Goal: Task Accomplishment & Management: Manage account settings

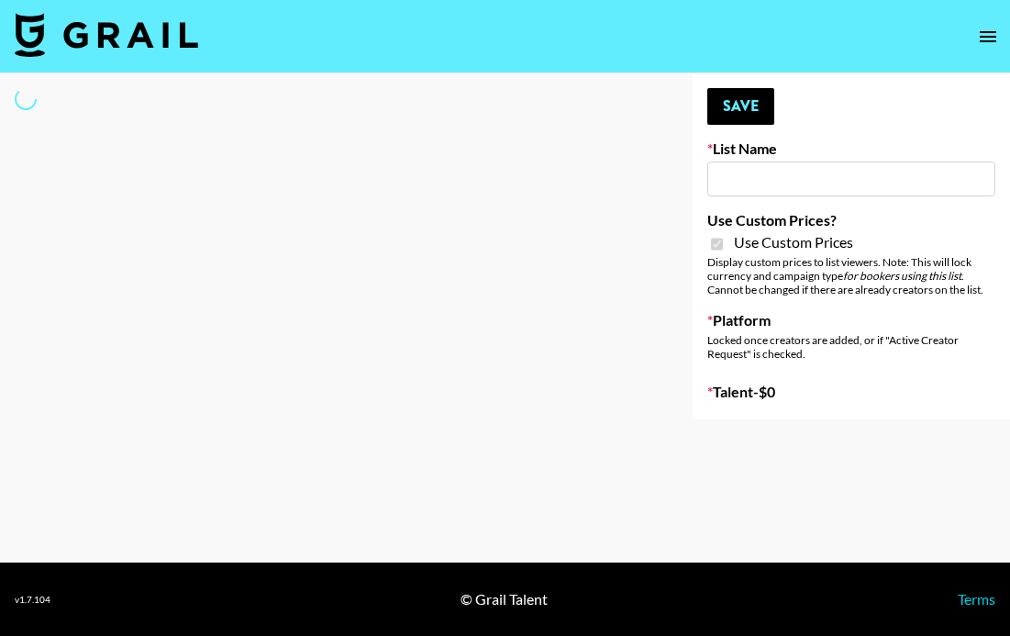
type input "Foreo Q4"
checkbox input "true"
select select "Song"
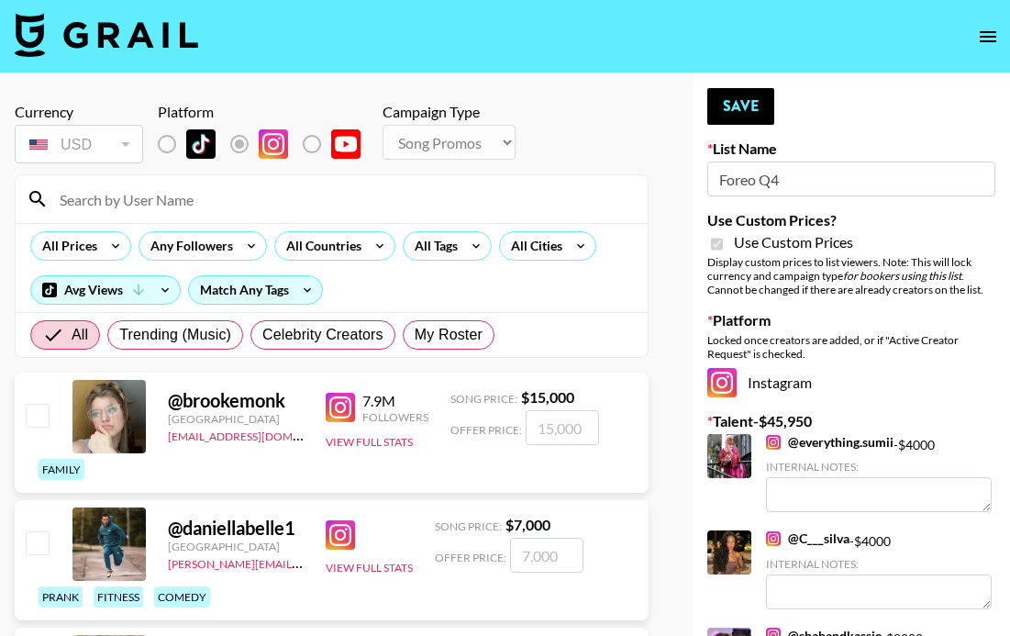
click at [128, 195] on input at bounding box center [343, 198] width 588 height 29
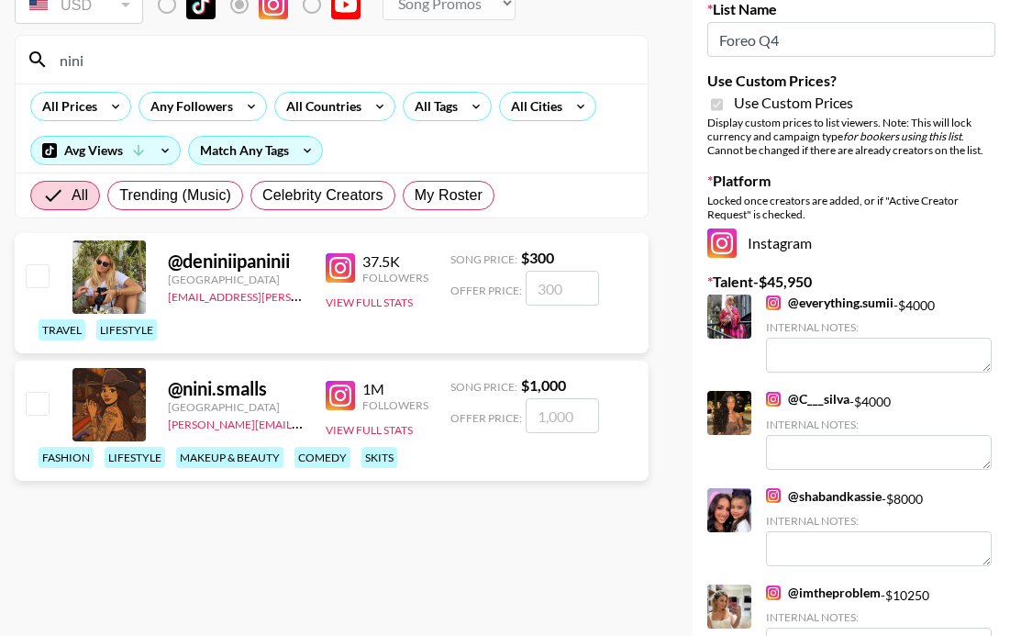
scroll to position [145, 0]
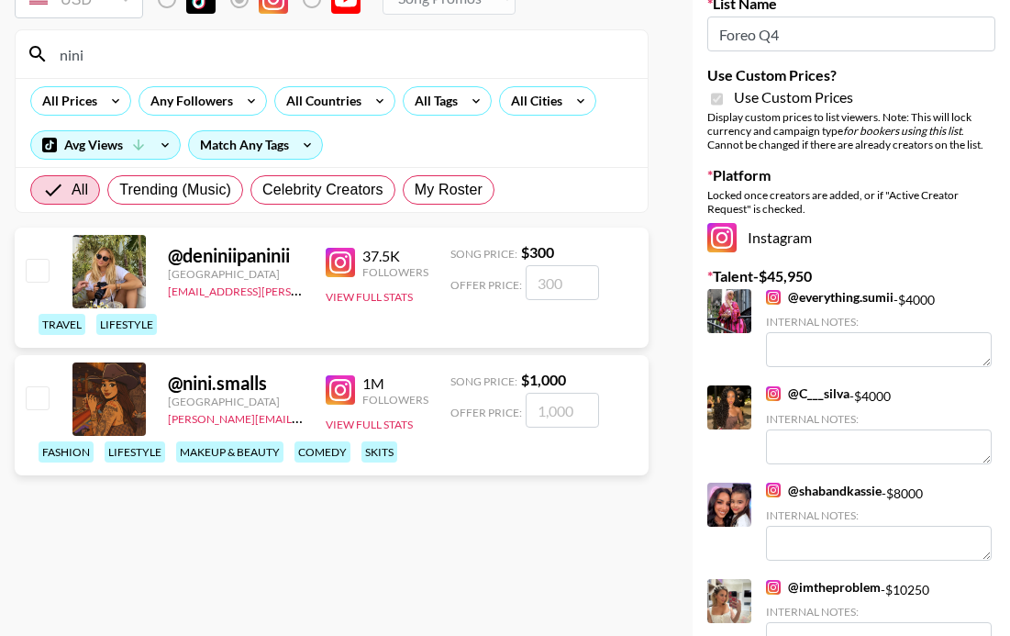
type input "nini"
click at [37, 399] on input "checkbox" at bounding box center [37, 397] width 22 height 22
checkbox input "true"
click at [563, 416] on input "1000" at bounding box center [562, 410] width 73 height 35
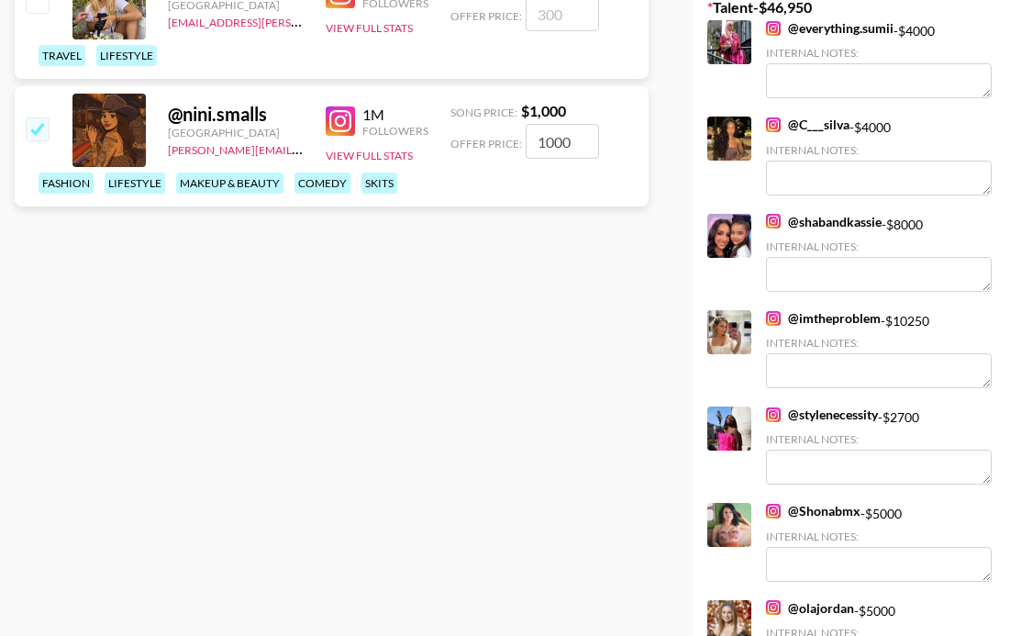
scroll to position [417, 0]
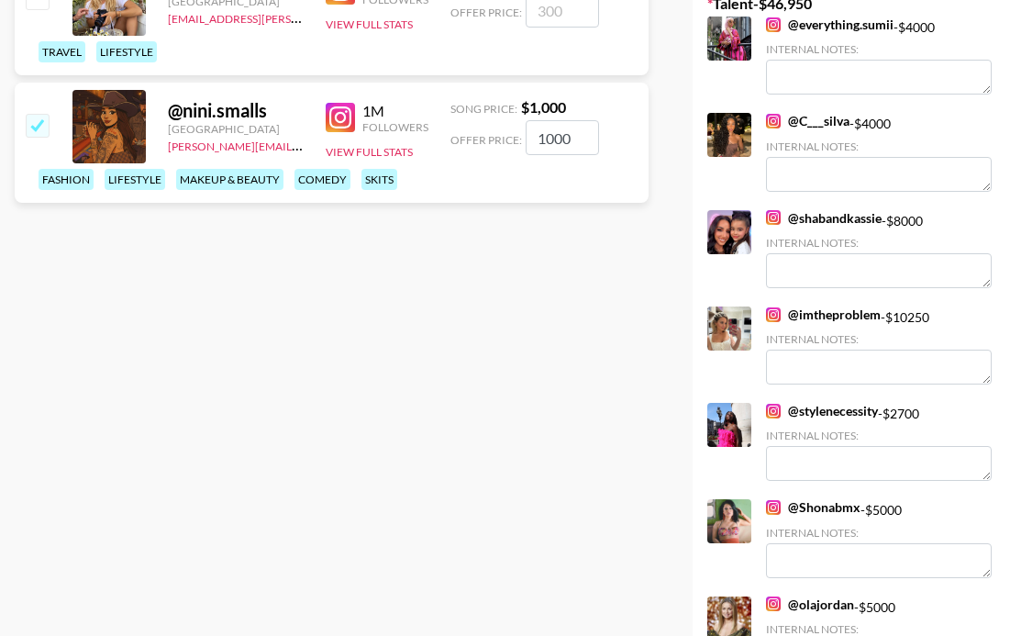
click at [829, 312] on link "@ imtheproblem" at bounding box center [823, 314] width 115 height 17
click at [563, 142] on input "1000" at bounding box center [562, 137] width 73 height 35
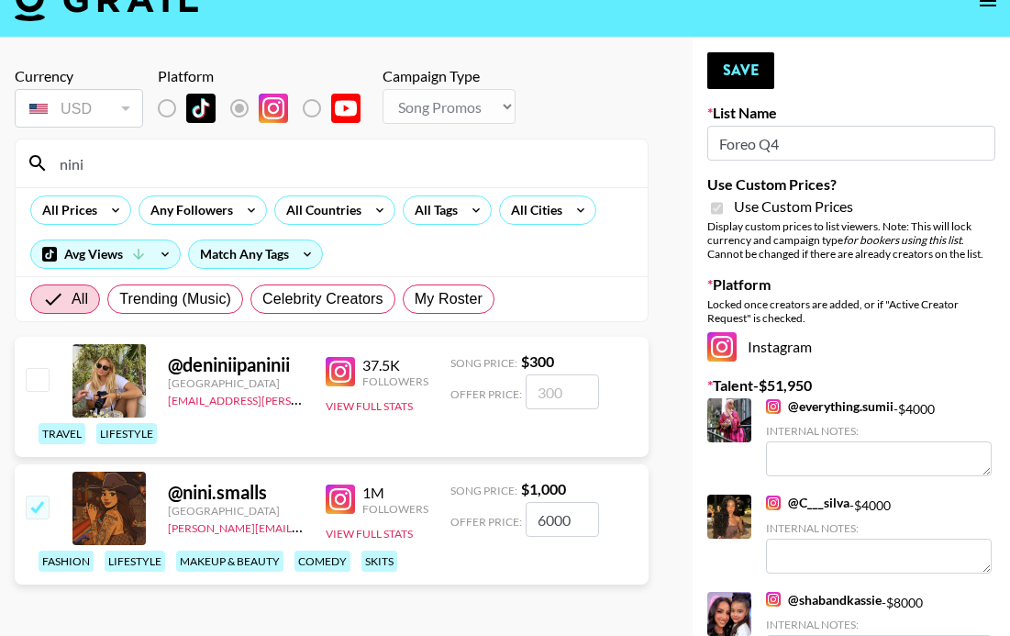
scroll to position [26, 0]
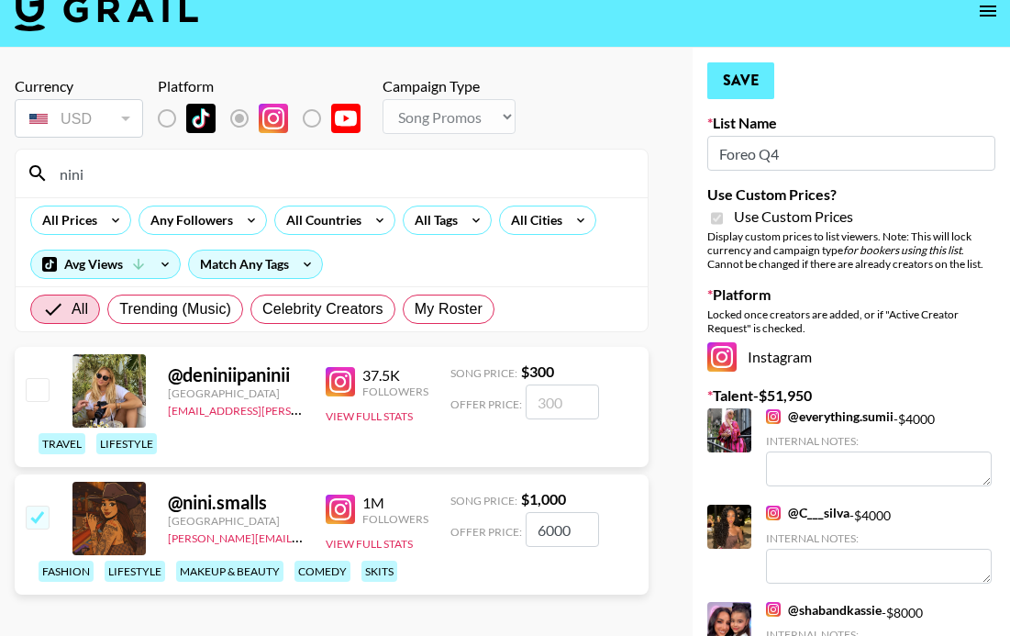
type input "6000"
click at [744, 75] on button "Save" at bounding box center [740, 80] width 67 height 37
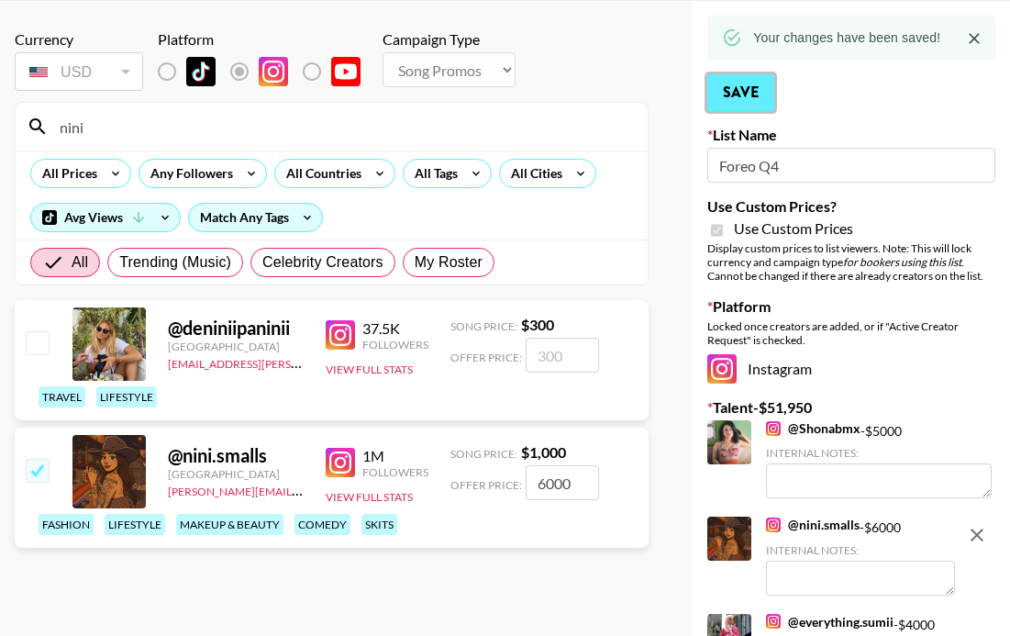
scroll to position [84, 0]
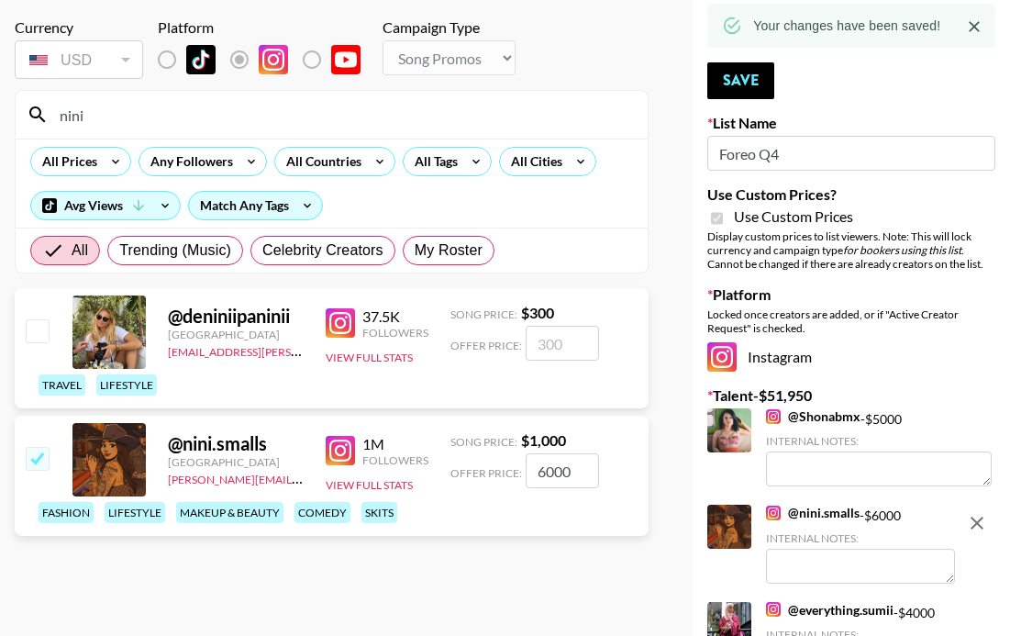
click at [33, 457] on input "checkbox" at bounding box center [37, 458] width 22 height 22
checkbox input "false"
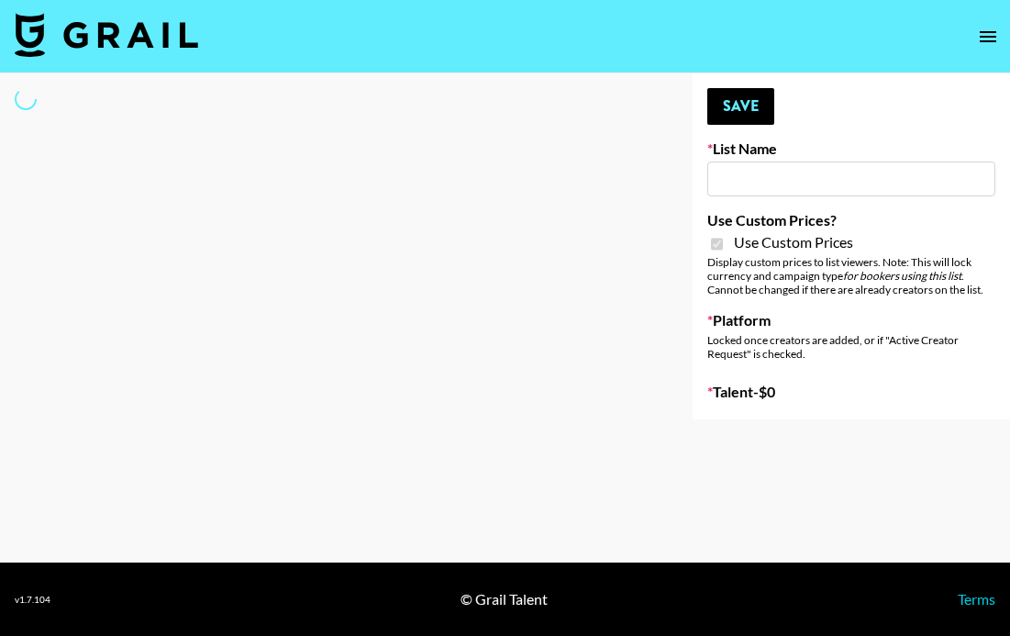
type input "Foreo Q4"
checkbox input "true"
select select "Song"
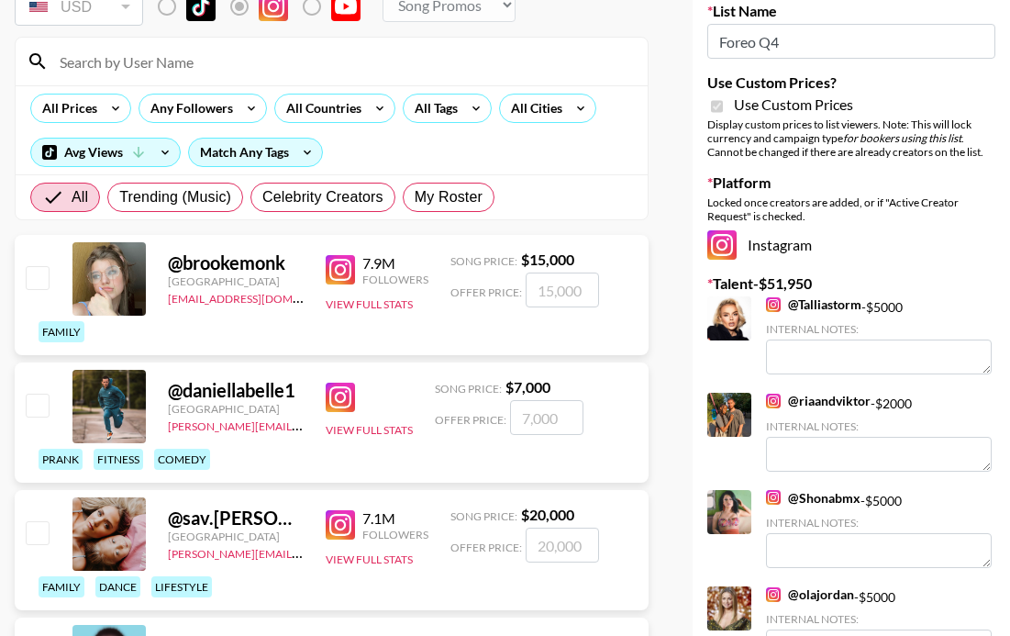
scroll to position [139, 0]
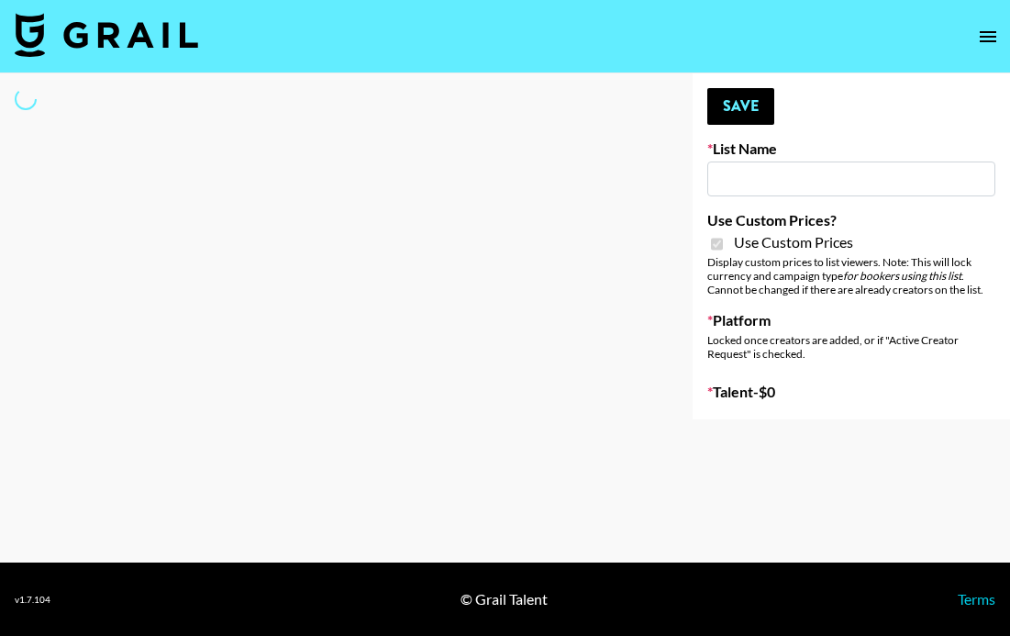
type input "FlexiSpot (Japanese Joinery Bed)"
checkbox input "true"
select select "Brand"
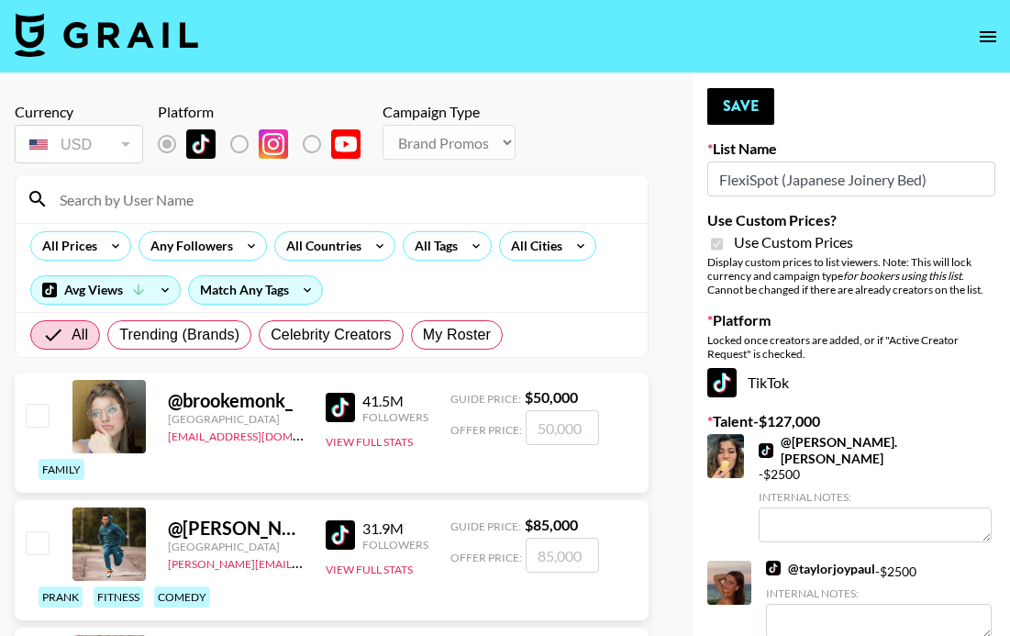
click at [109, 205] on input at bounding box center [343, 198] width 588 height 29
type input "Keysi"
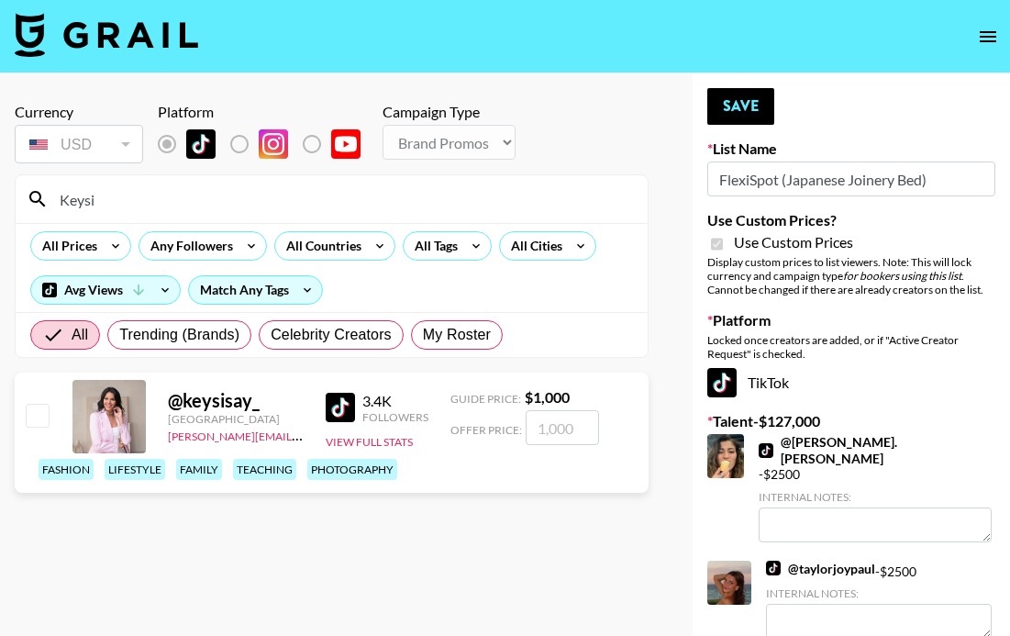
click at [34, 419] on input "checkbox" at bounding box center [37, 415] width 22 height 22
checkbox input "true"
type input "1000"
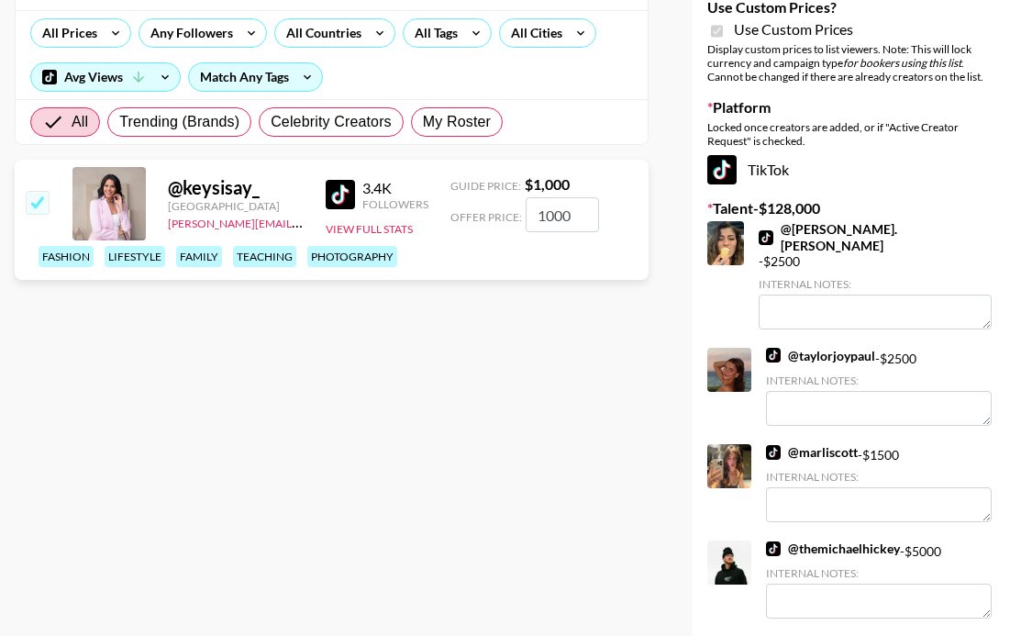
scroll to position [217, 0]
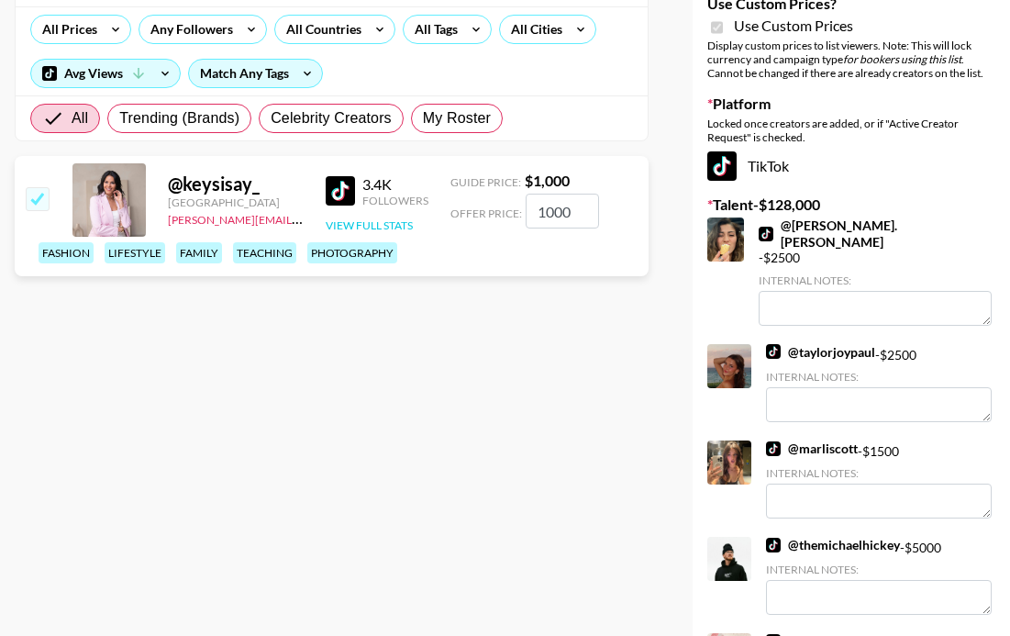
click at [373, 223] on button "View Full Stats" at bounding box center [369, 225] width 87 height 14
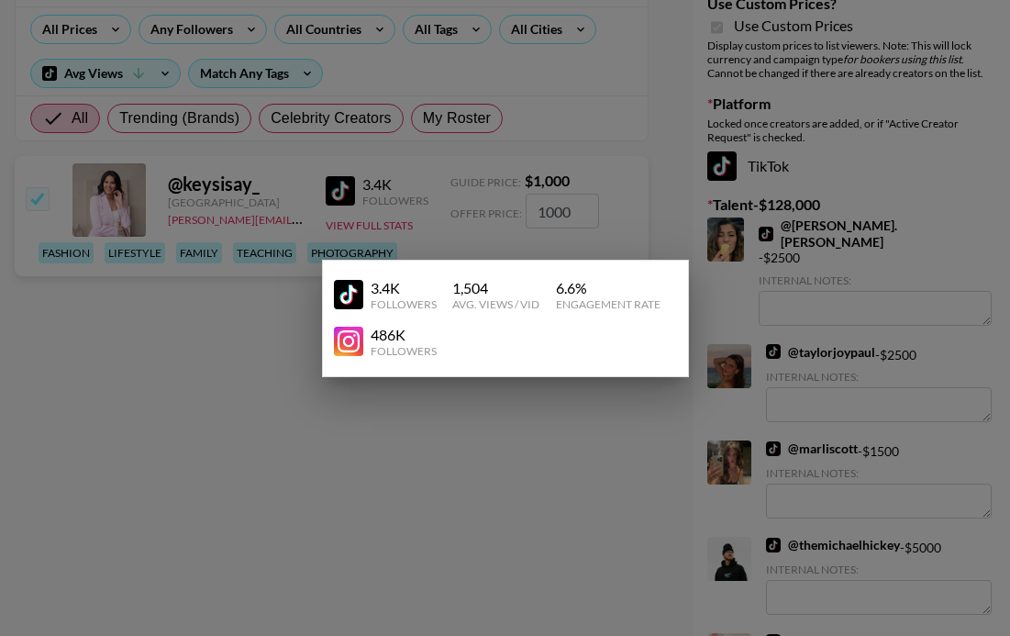
click at [255, 348] on div at bounding box center [505, 318] width 1010 height 636
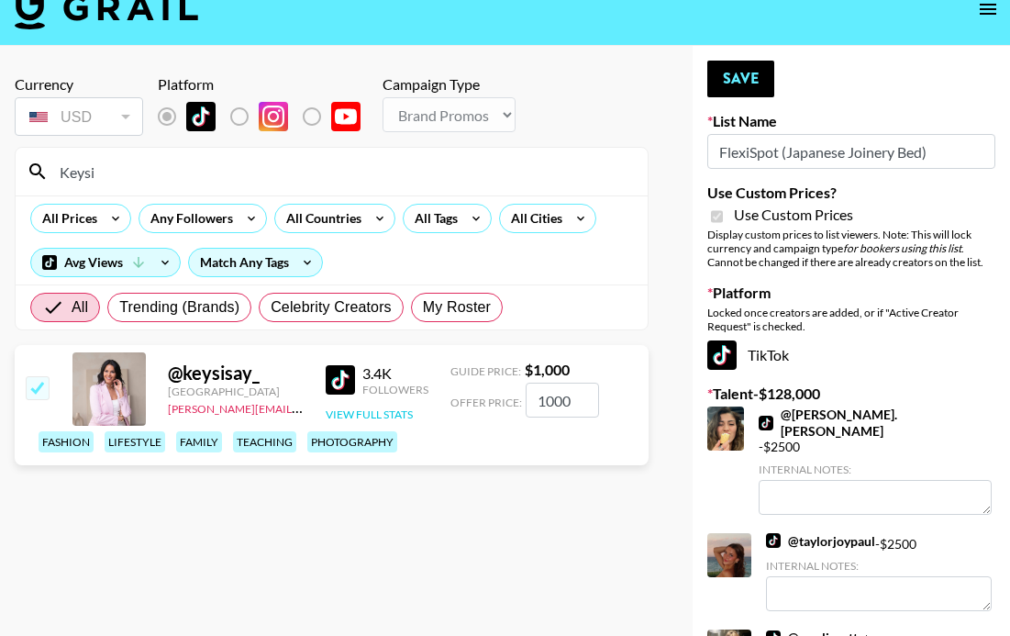
scroll to position [0, 0]
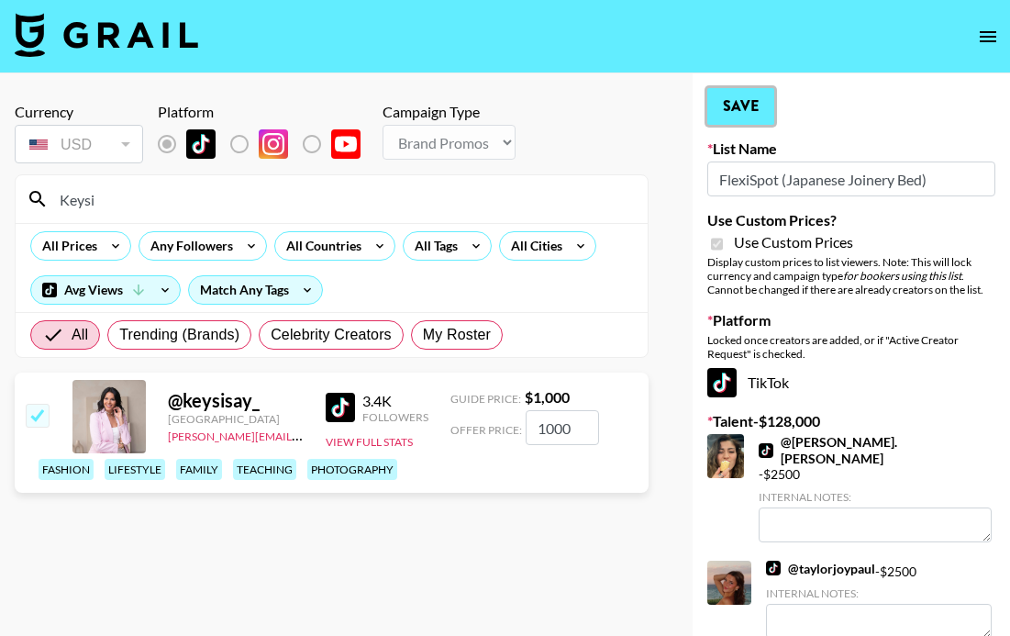
click at [749, 106] on button "Save" at bounding box center [740, 106] width 67 height 37
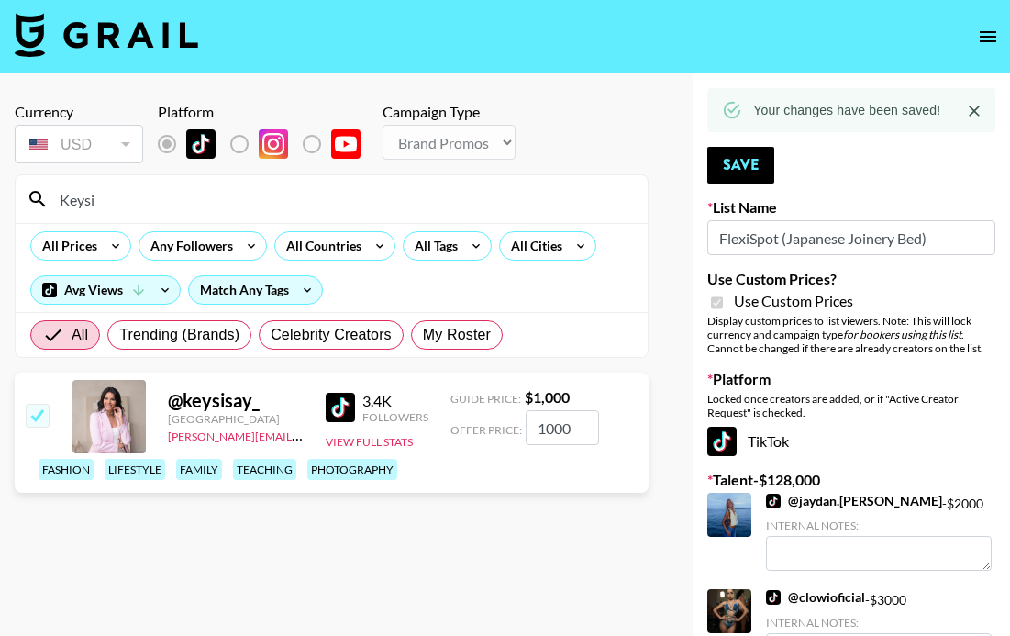
click at [112, 203] on input "Keysi" at bounding box center [343, 198] width 588 height 29
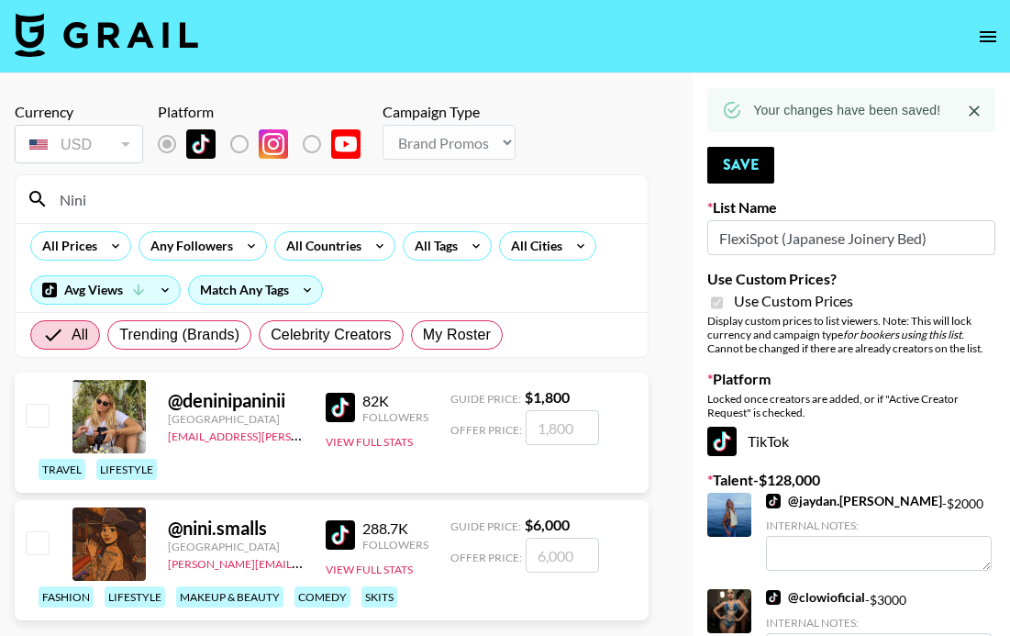
type input "nini"
click at [40, 539] on input "checkbox" at bounding box center [37, 542] width 22 height 22
checkbox input "true"
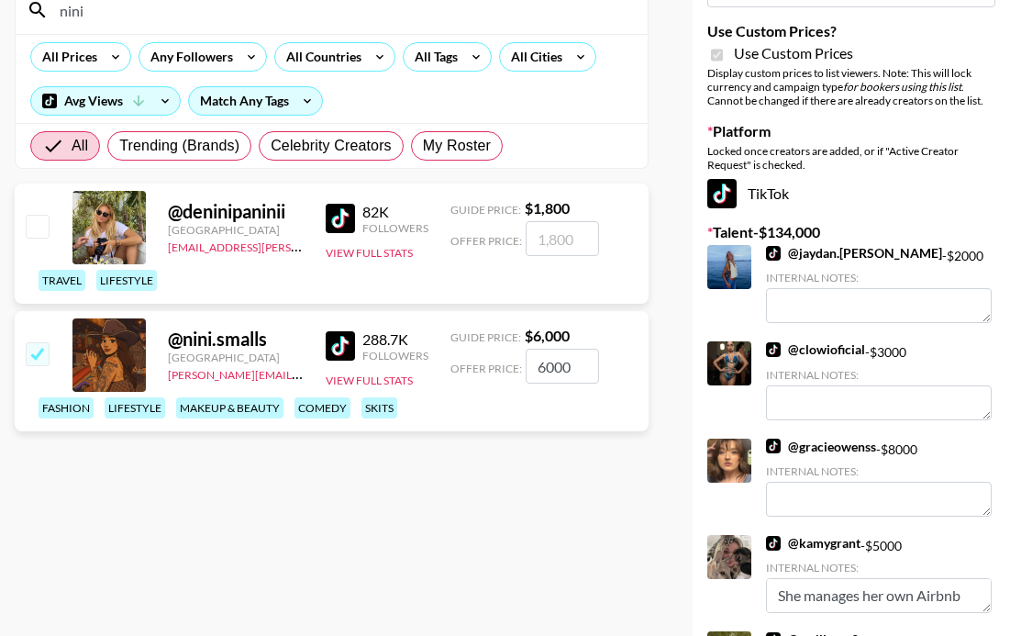
scroll to position [233, 0]
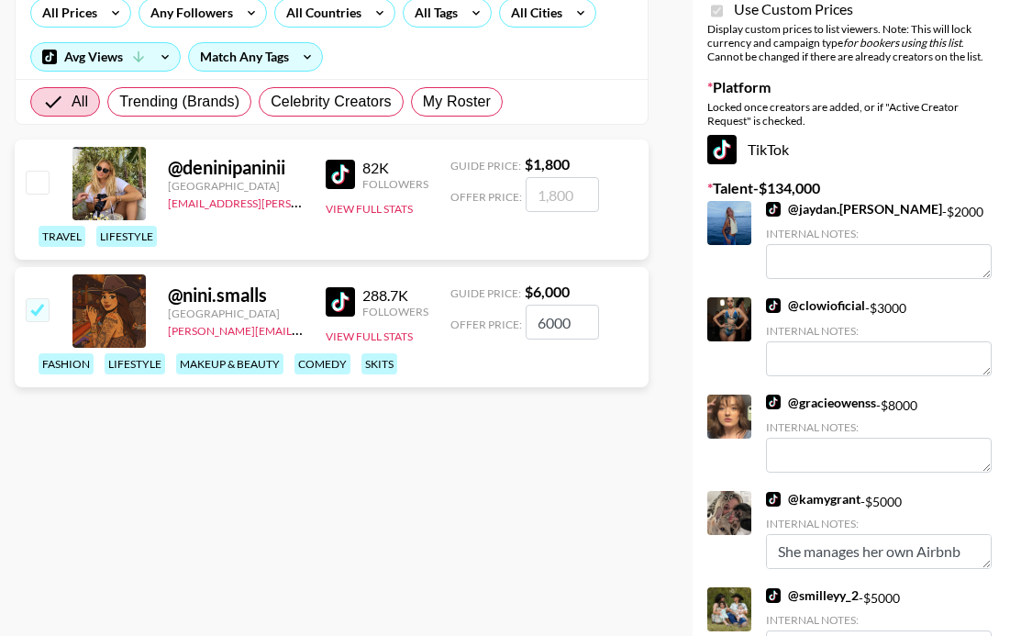
click at [554, 322] on input "6000" at bounding box center [562, 322] width 73 height 35
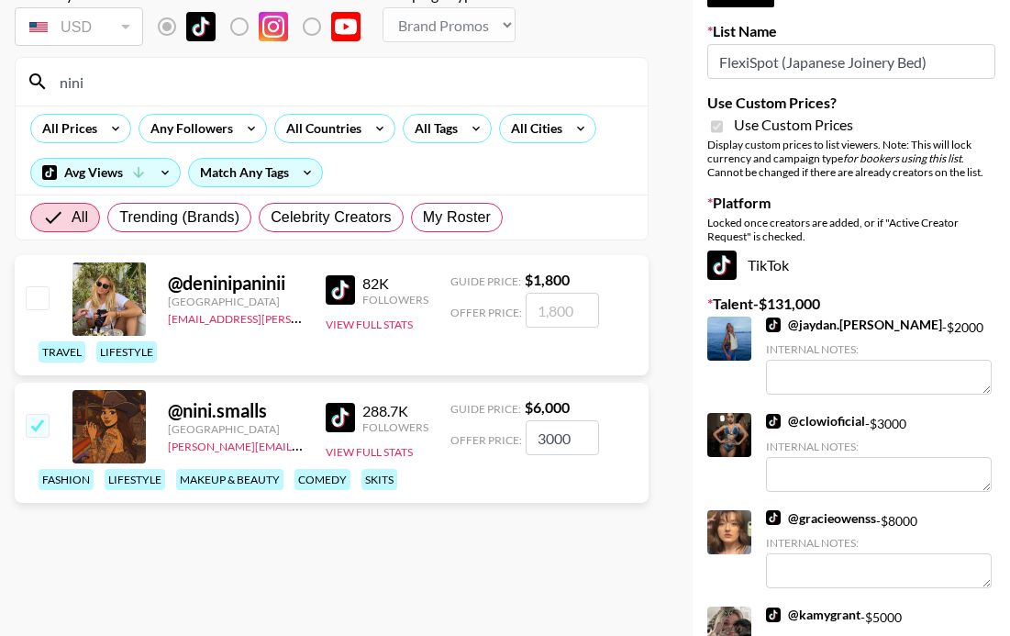
scroll to position [0, 0]
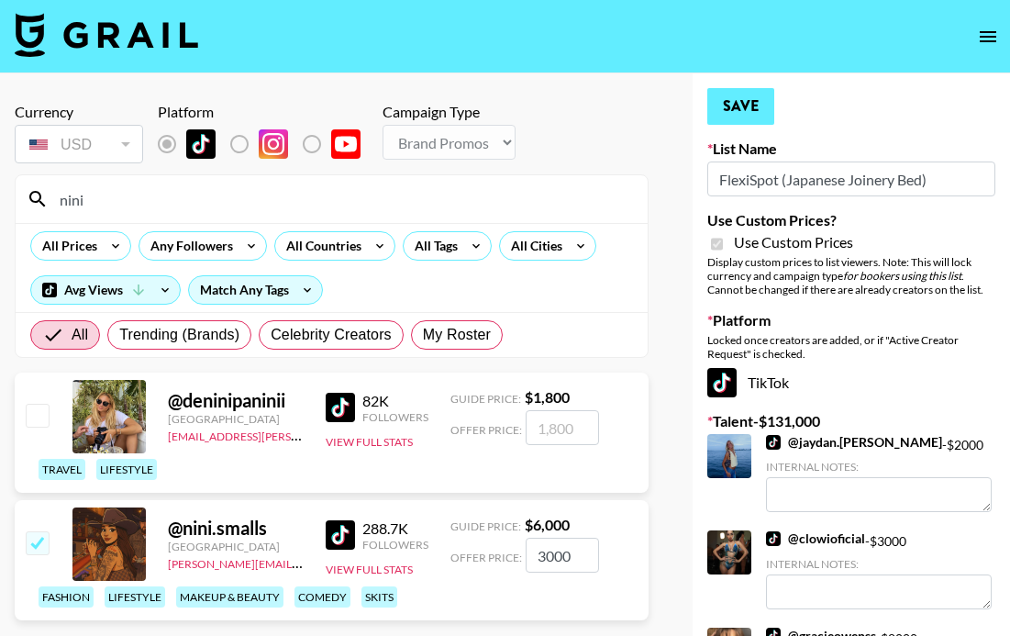
type input "3000"
click at [741, 102] on button "Save" at bounding box center [740, 106] width 67 height 37
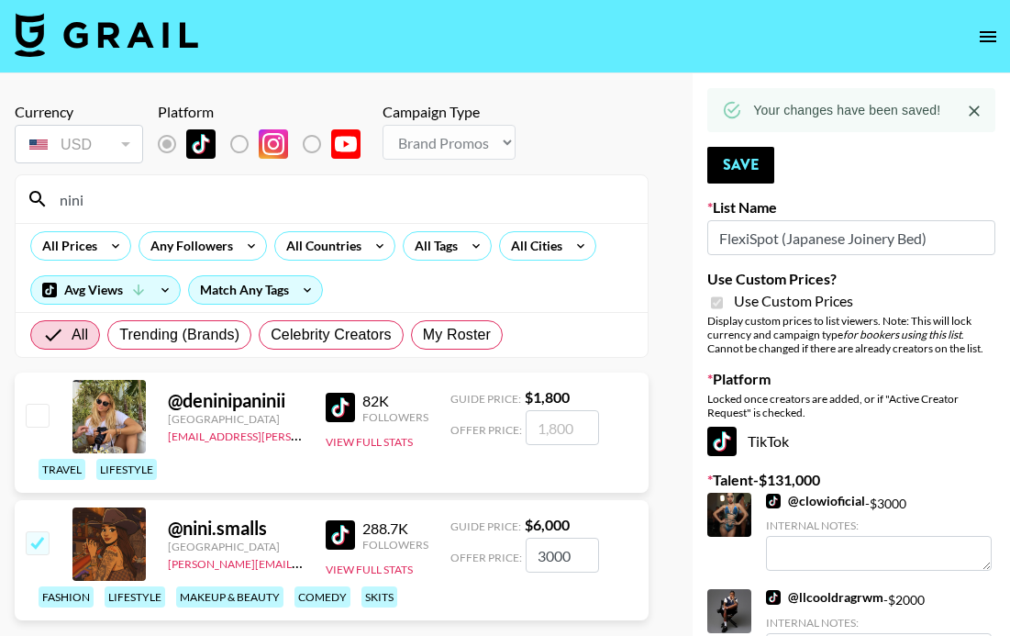
click at [440, 195] on input "nini" at bounding box center [343, 198] width 588 height 29
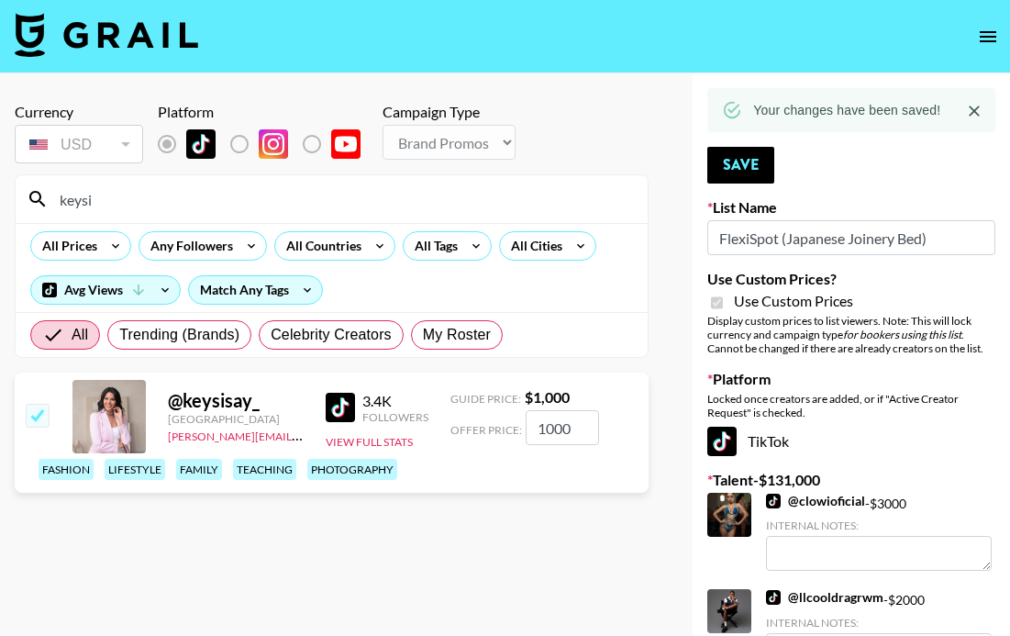
type input "keysi"
click at [36, 417] on input "checkbox" at bounding box center [37, 415] width 22 height 22
checkbox input "false"
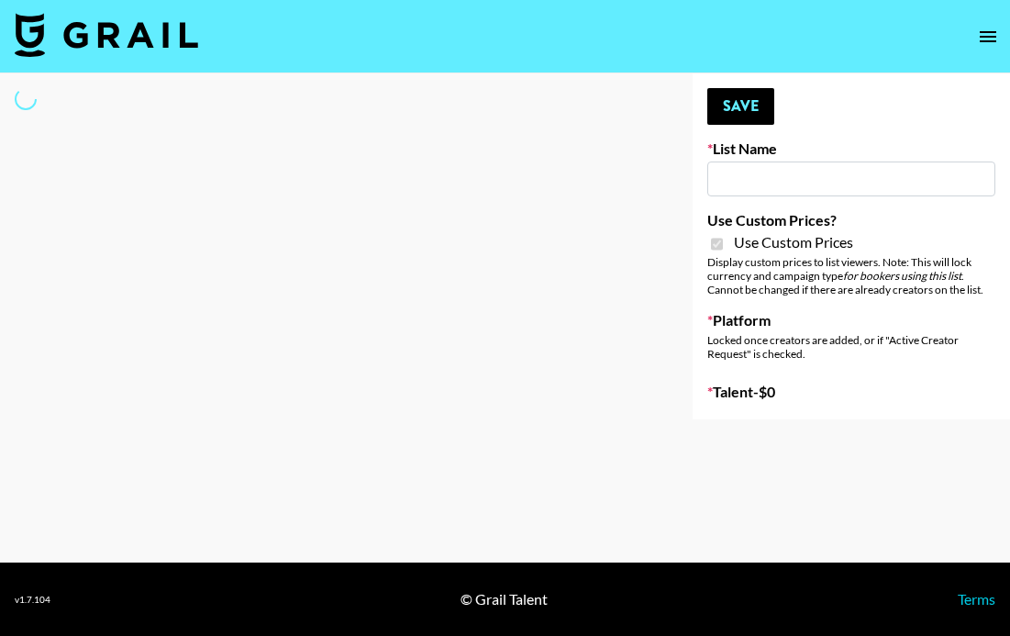
type input "Temu Q4"
checkbox input "true"
select select "Brand"
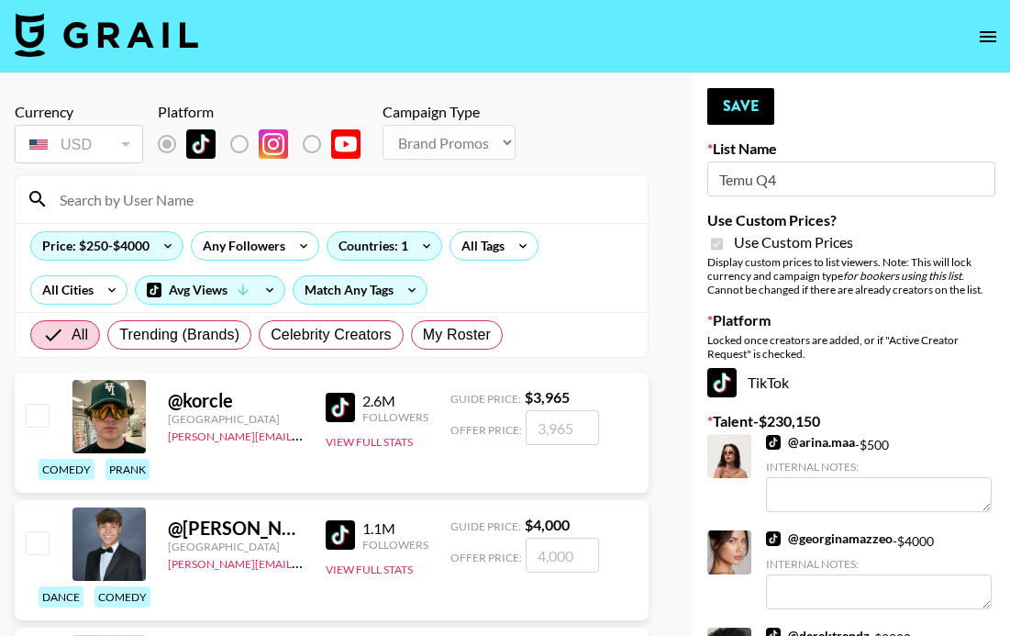
click at [225, 203] on input at bounding box center [343, 198] width 588 height 29
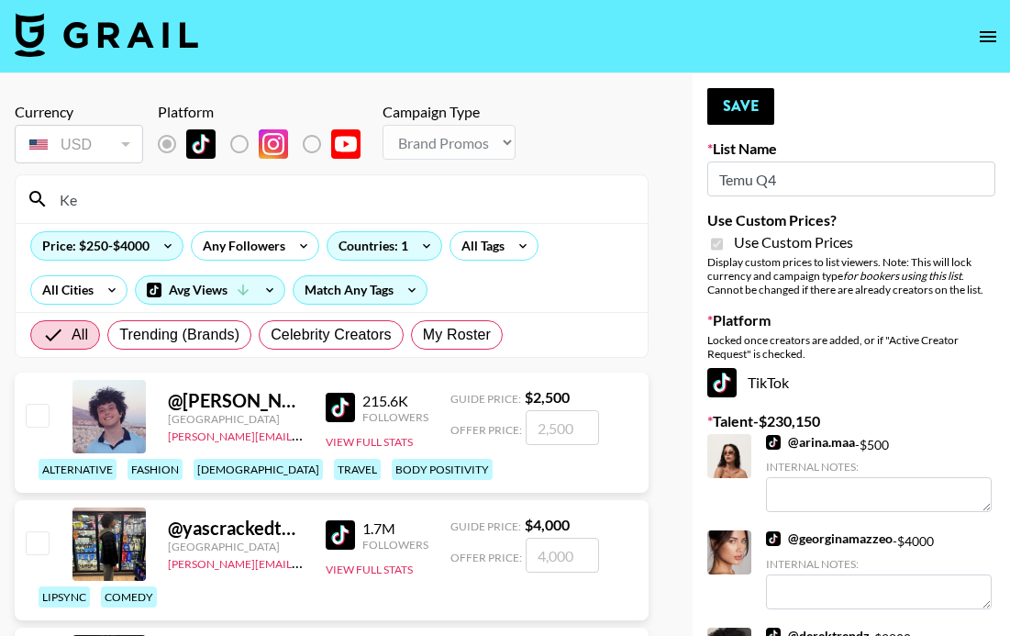
type input "K"
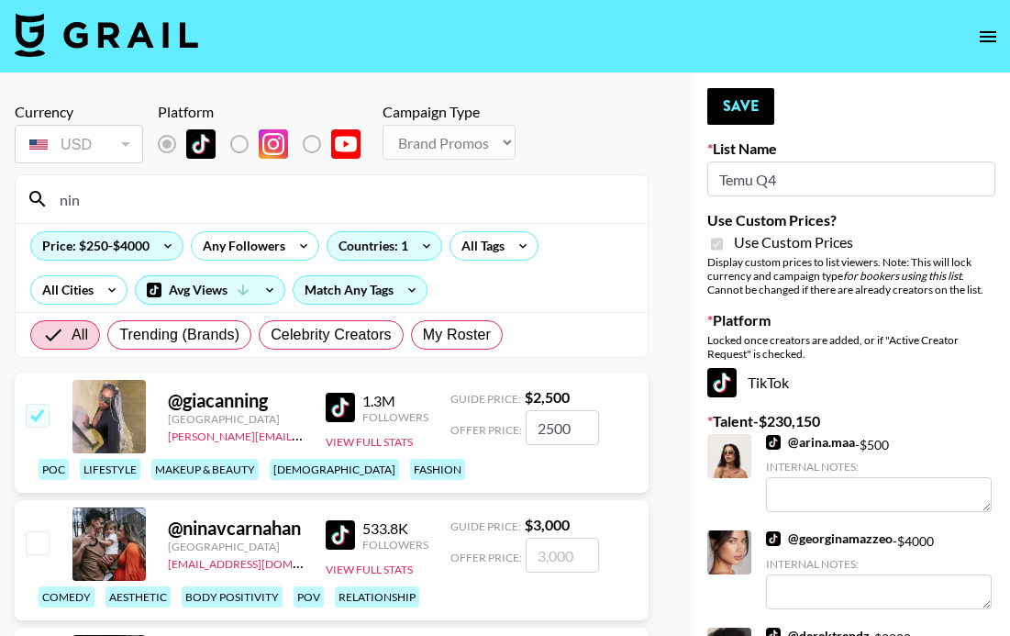
type input "nini"
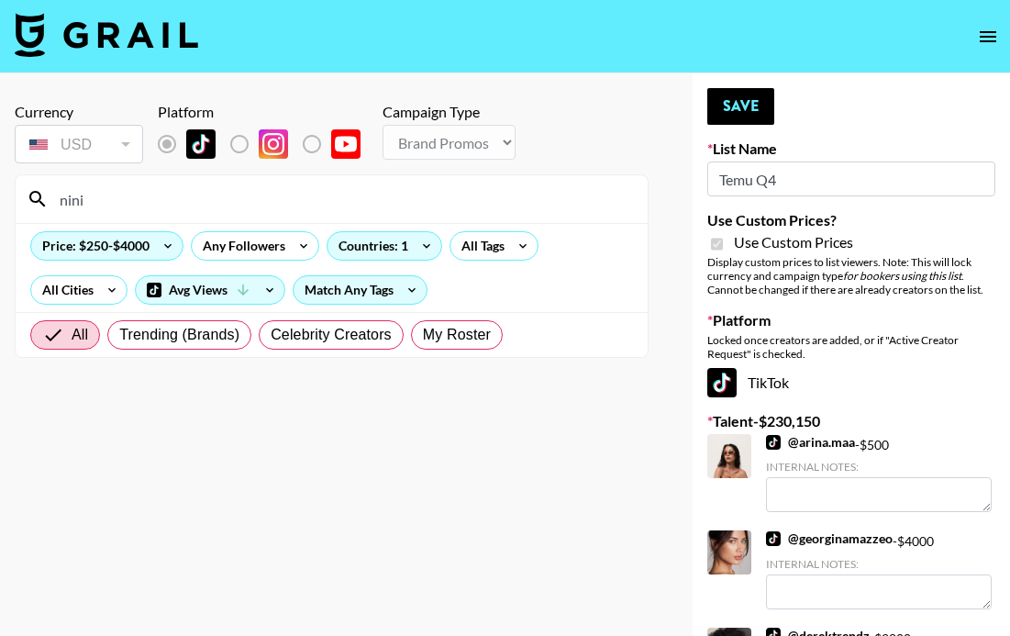
click at [215, 204] on input "nini" at bounding box center [343, 198] width 588 height 29
click at [215, 198] on input "nini" at bounding box center [343, 198] width 588 height 29
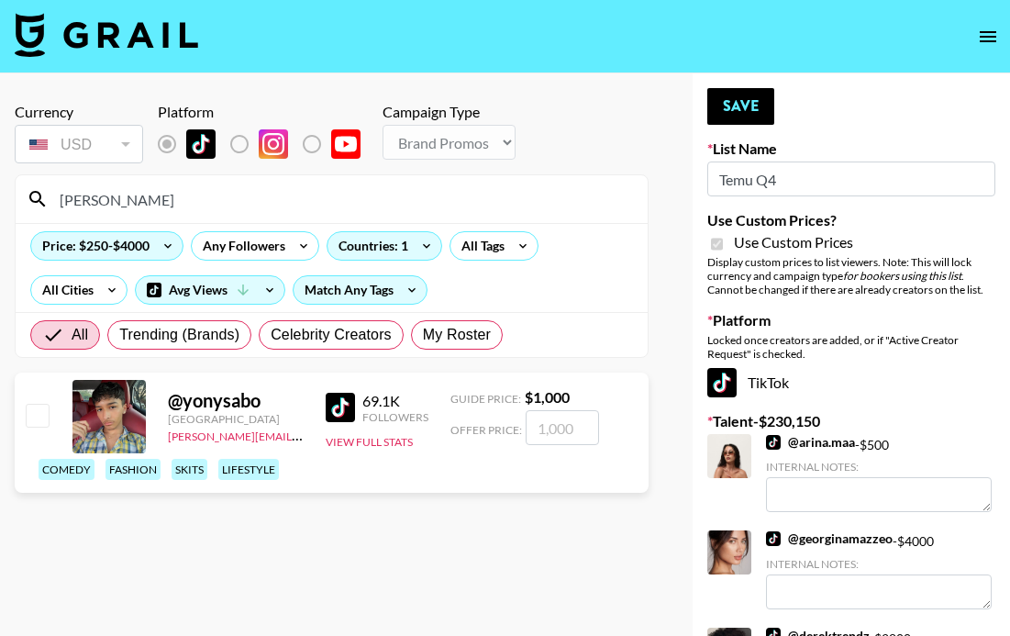
type input "yony"
click at [39, 413] on input "checkbox" at bounding box center [37, 415] width 22 height 22
checkbox input "true"
type input "1000"
drag, startPoint x: 544, startPoint y: 428, endPoint x: 534, endPoint y: 428, distance: 10.1
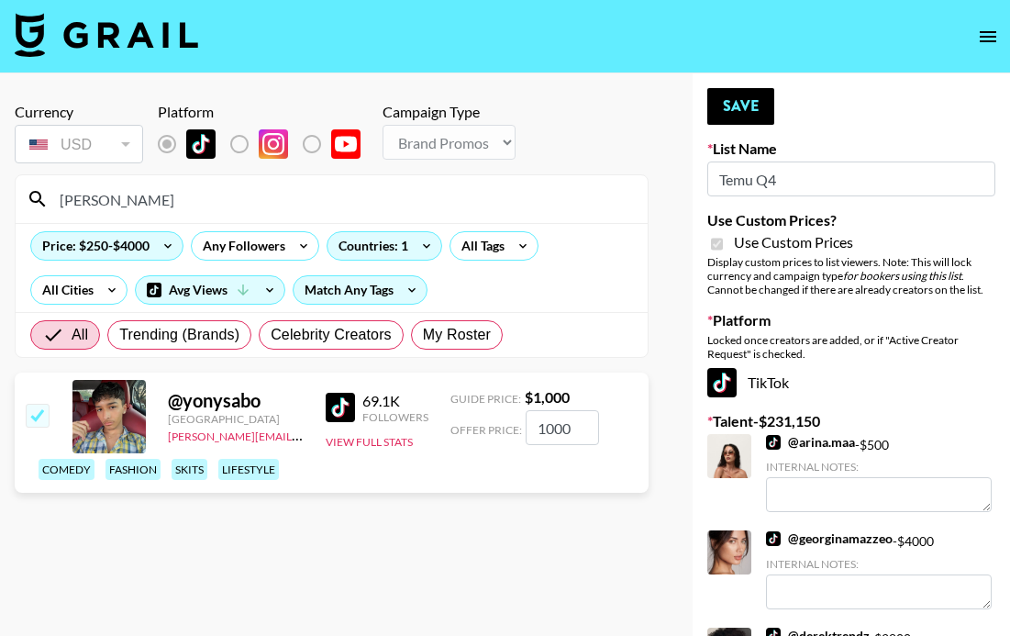
click at [534, 428] on input "1000" at bounding box center [562, 427] width 73 height 35
click at [545, 428] on input "1000" at bounding box center [562, 427] width 73 height 35
click at [739, 96] on button "Save" at bounding box center [740, 106] width 67 height 37
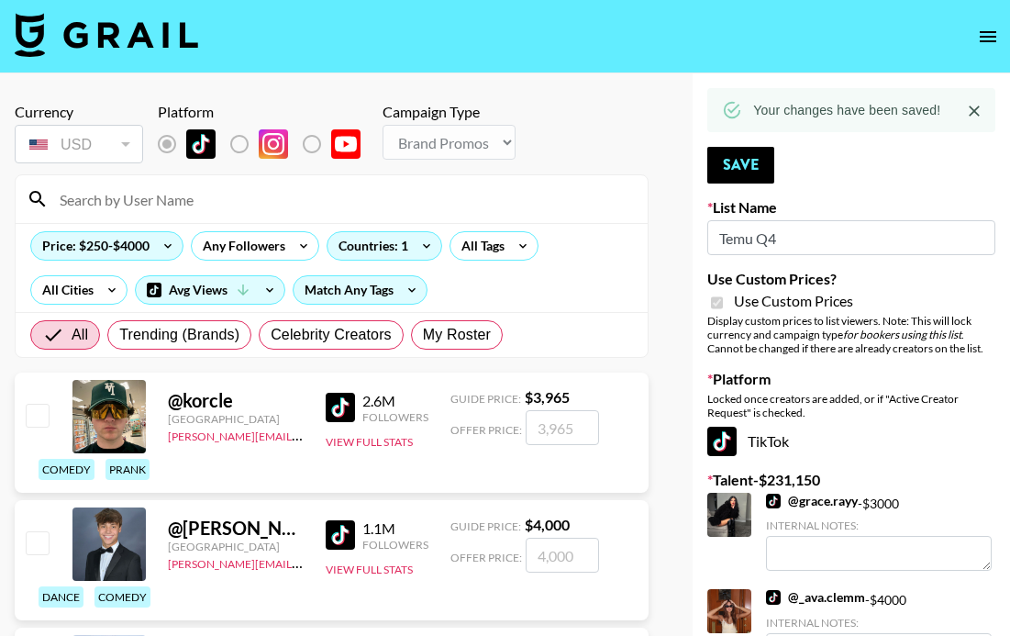
click at [391, 198] on input at bounding box center [343, 198] width 588 height 29
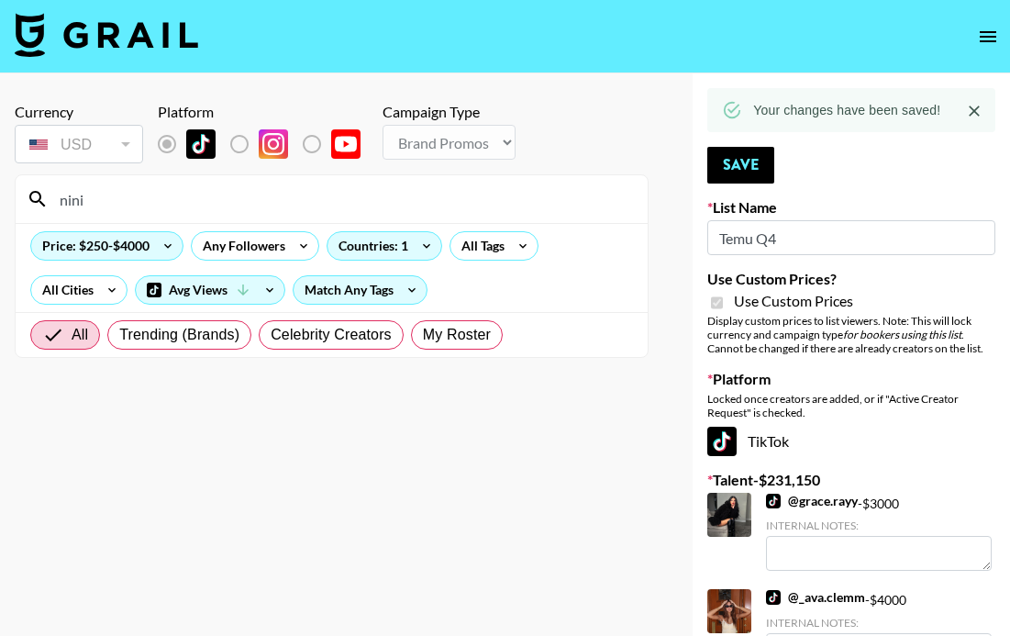
click at [311, 206] on input "nini" at bounding box center [343, 198] width 588 height 29
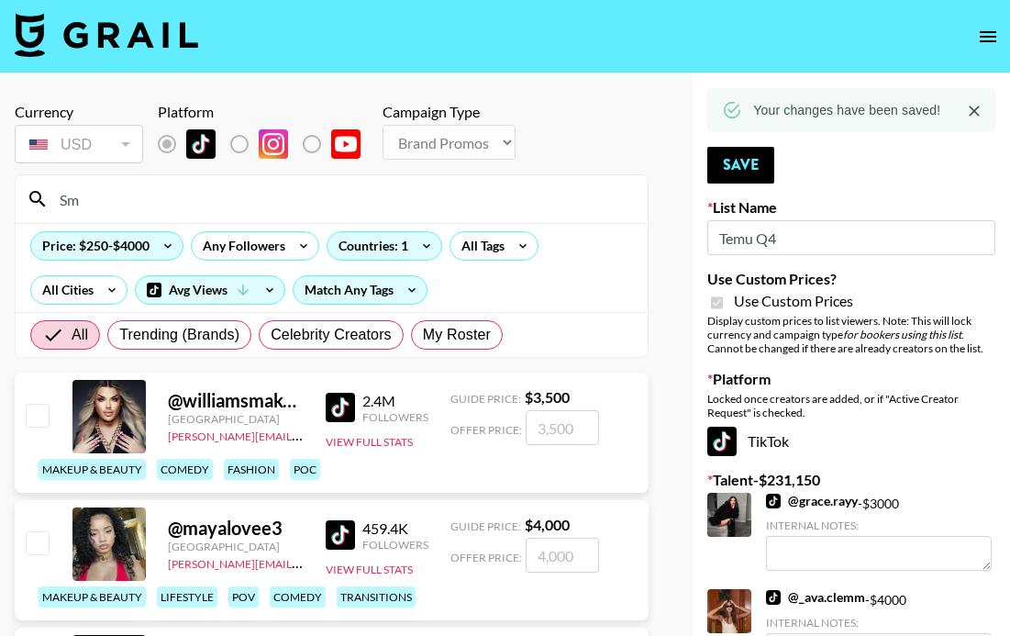
type input "S"
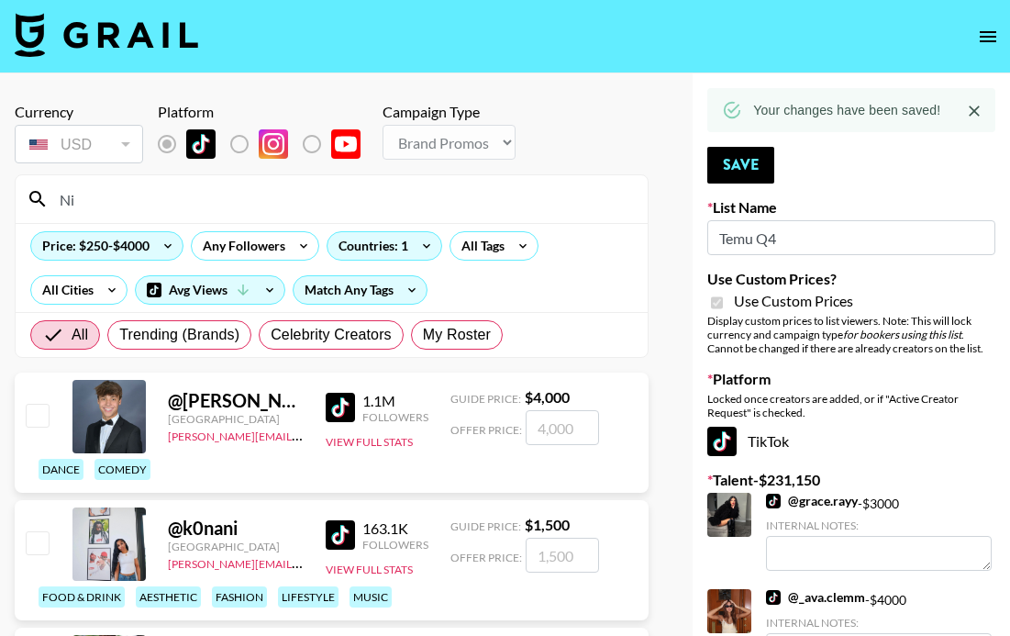
type input "N"
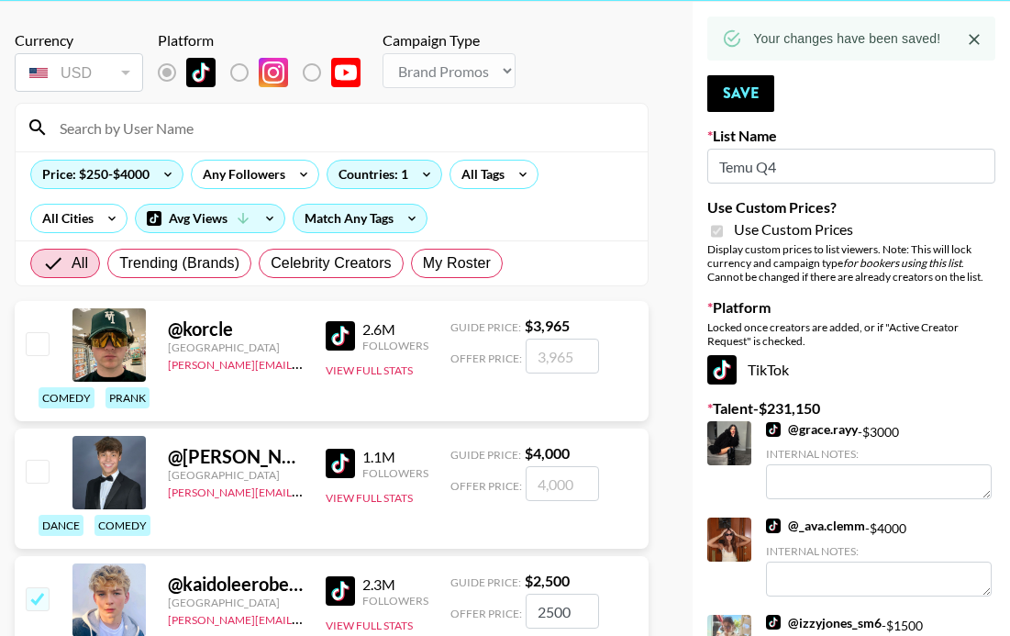
scroll to position [78, 0]
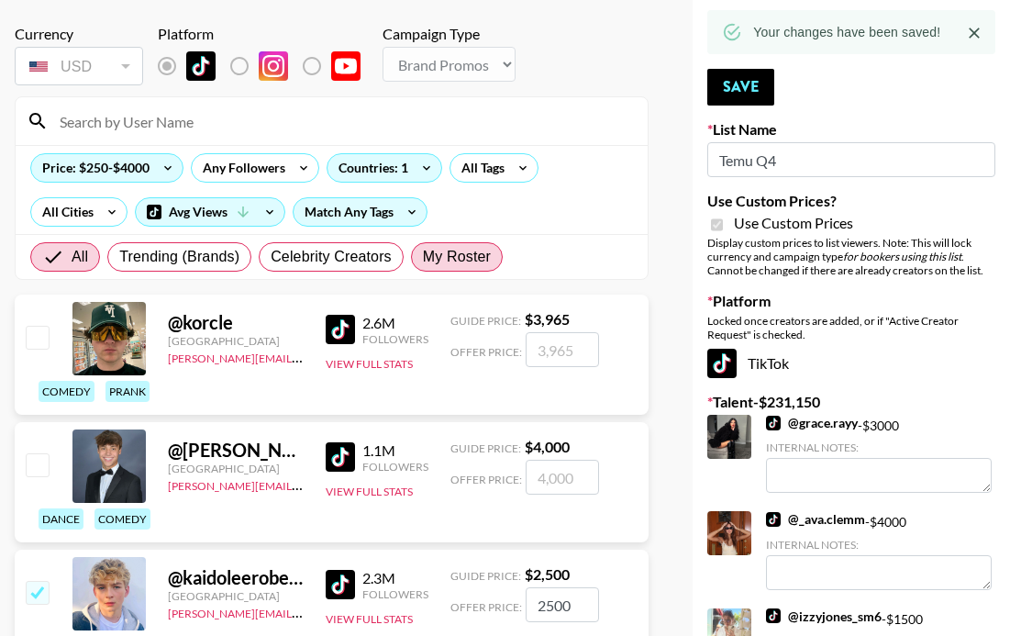
click at [442, 261] on span "My Roster" at bounding box center [457, 257] width 68 height 22
click at [423, 257] on input "My Roster" at bounding box center [423, 257] width 0 height 0
radio input "true"
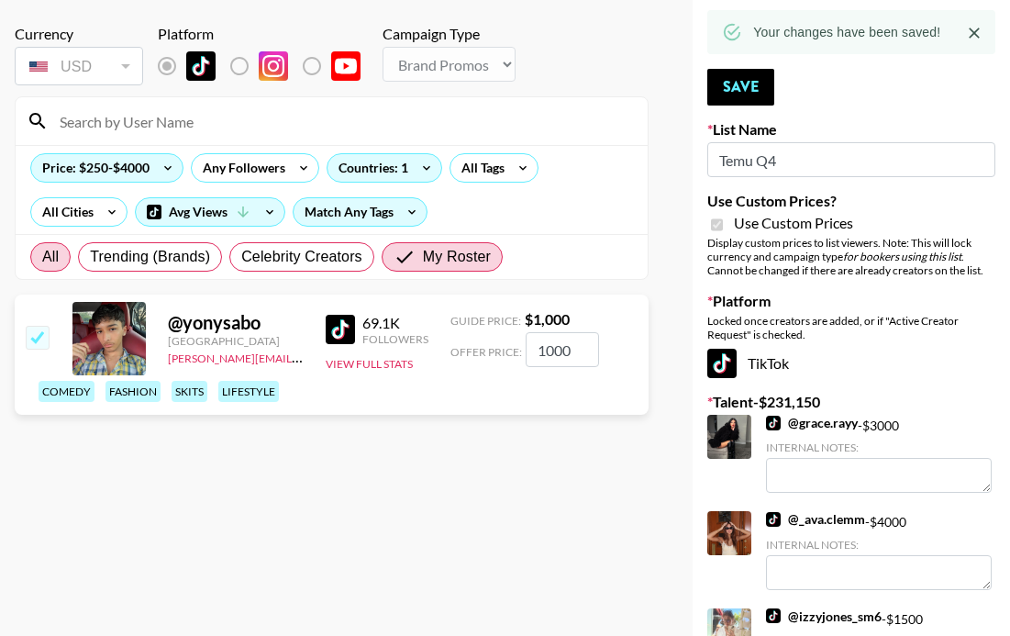
click at [55, 251] on span "All" at bounding box center [50, 257] width 17 height 22
click at [42, 257] on input "All" at bounding box center [42, 257] width 0 height 0
radio input "true"
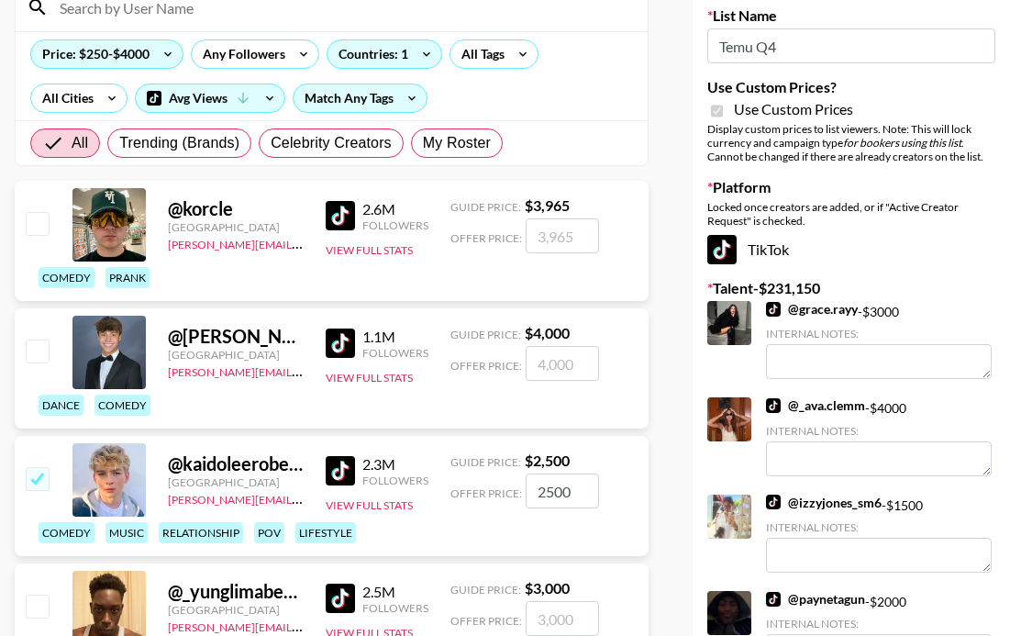
scroll to position [0, 0]
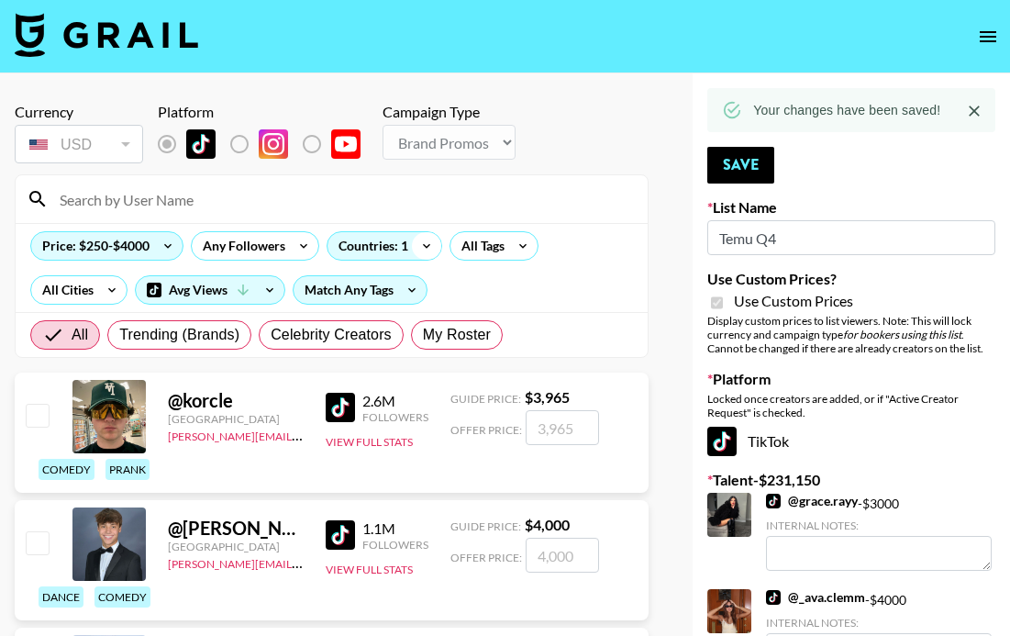
click at [424, 244] on icon at bounding box center [426, 246] width 29 height 28
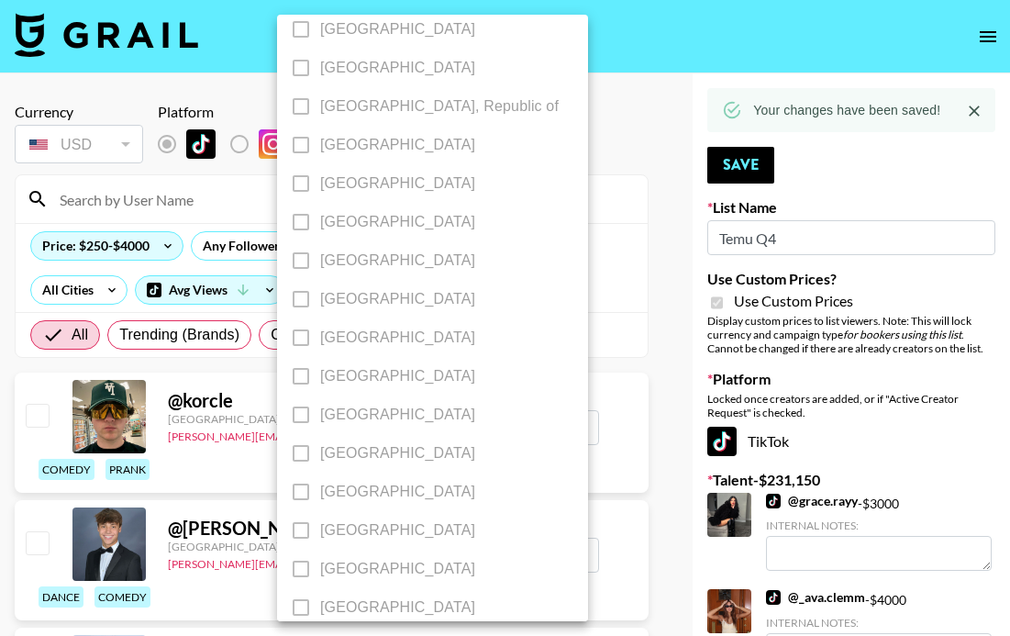
scroll to position [1504, 0]
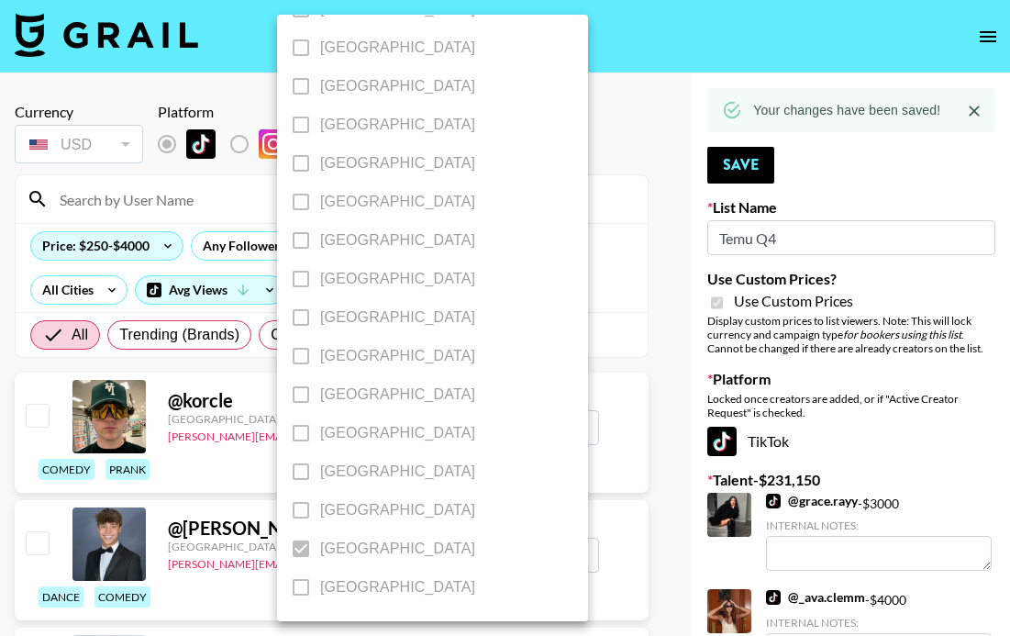
click at [596, 245] on div at bounding box center [505, 318] width 1010 height 636
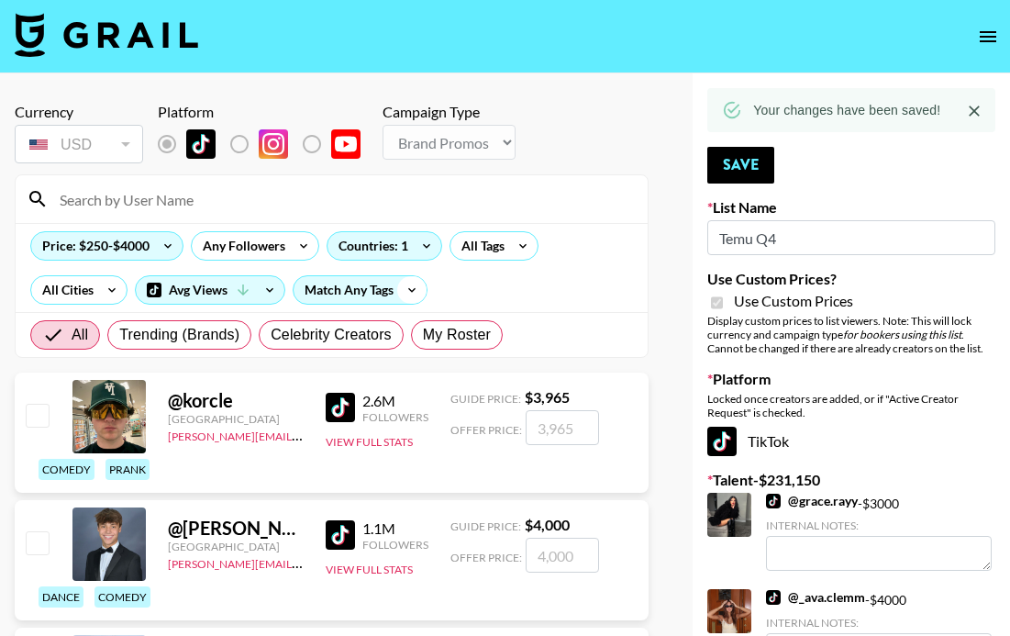
click at [403, 295] on icon at bounding box center [411, 290] width 29 height 28
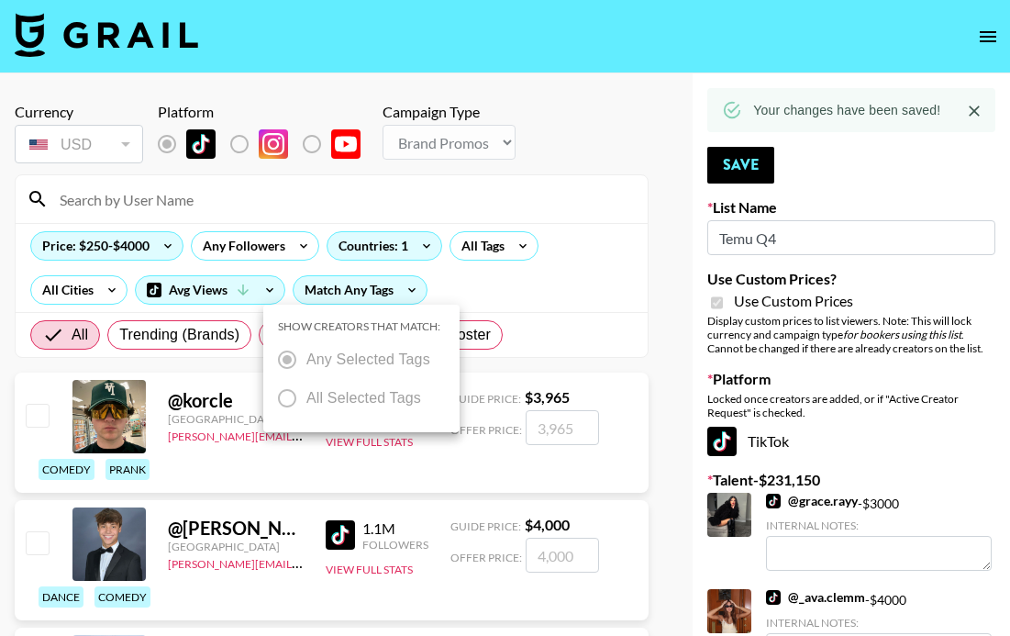
click at [507, 289] on div at bounding box center [505, 318] width 1010 height 636
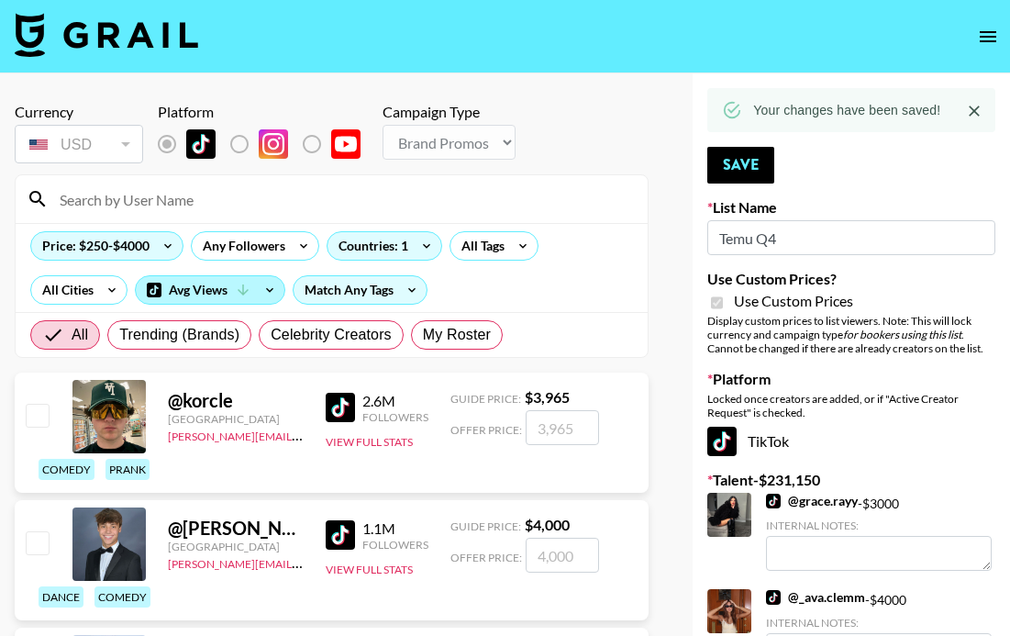
click at [252, 288] on div "Avg Views" at bounding box center [210, 290] width 149 height 28
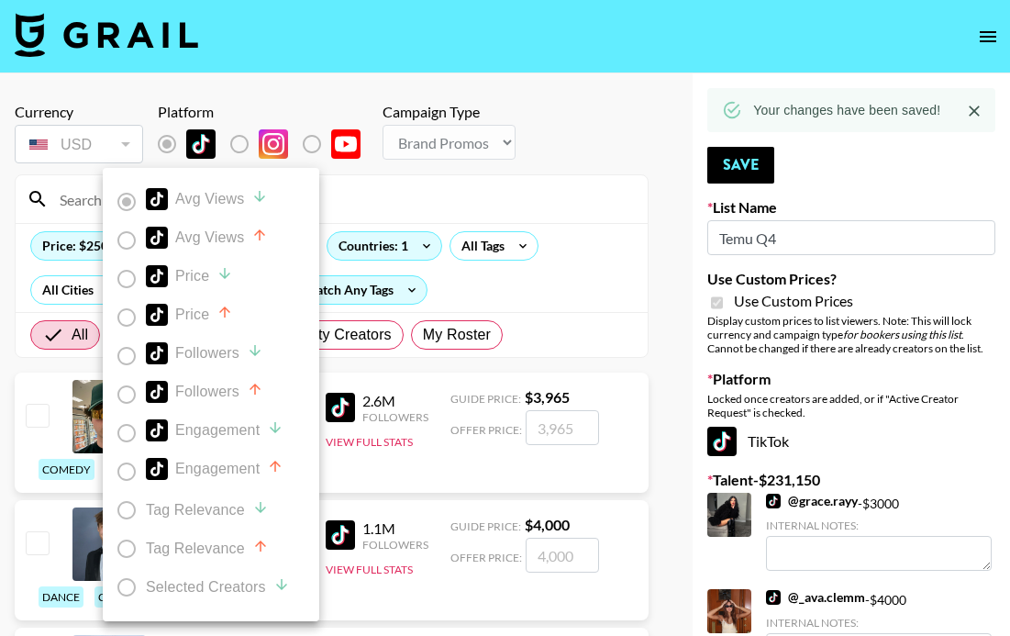
click at [481, 288] on div at bounding box center [505, 318] width 1010 height 636
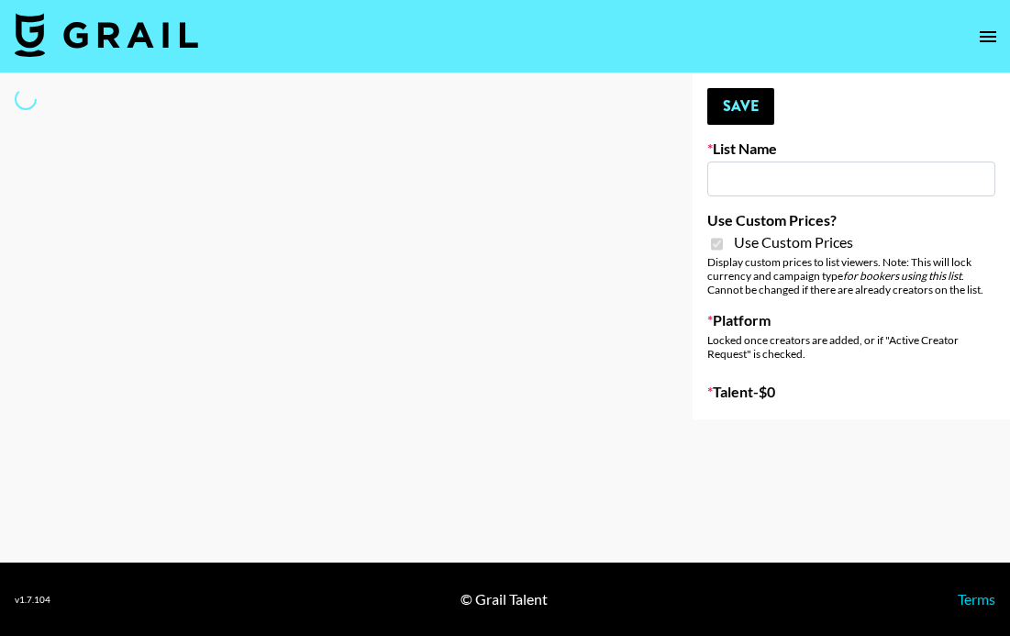
type input "Temu Q4"
checkbox input "true"
select select "Brand"
type input "Temu Q4"
checkbox input "true"
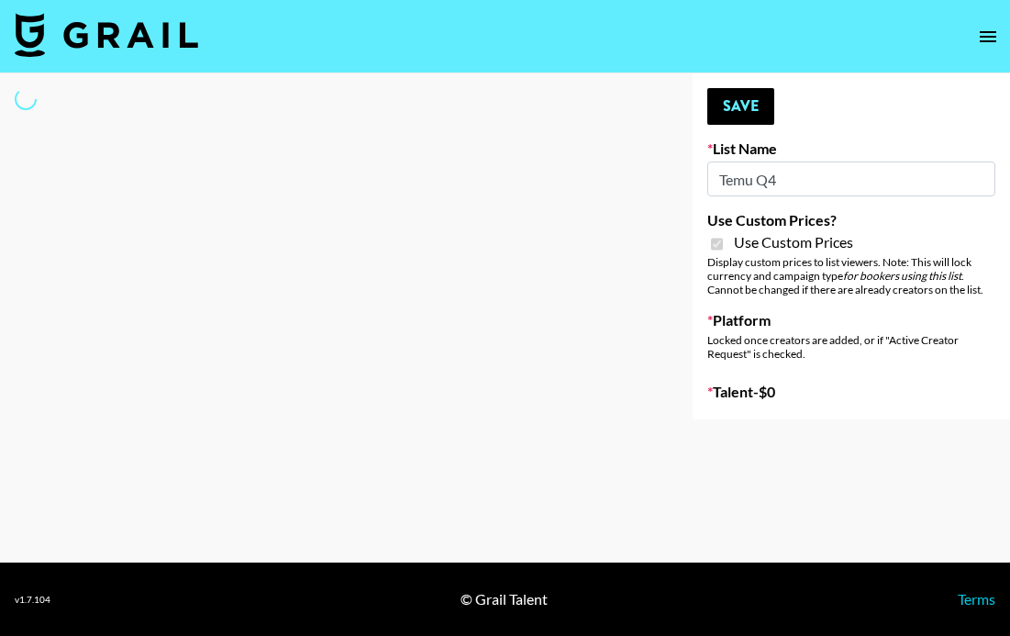
select select "Brand"
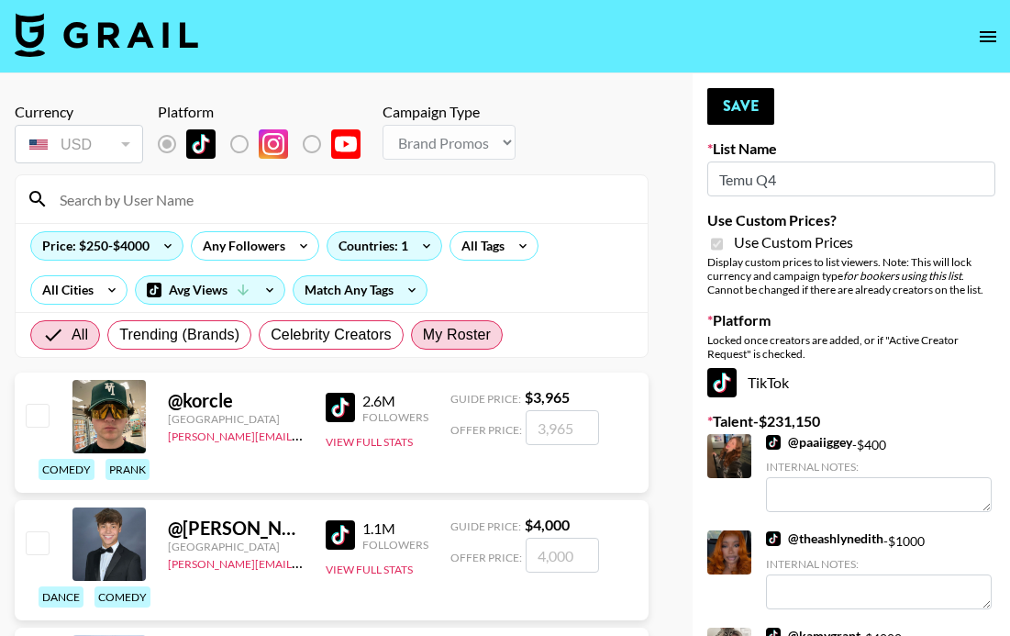
click at [435, 328] on span "My Roster" at bounding box center [457, 335] width 68 height 22
click at [423, 335] on input "My Roster" at bounding box center [423, 335] width 0 height 0
radio input "true"
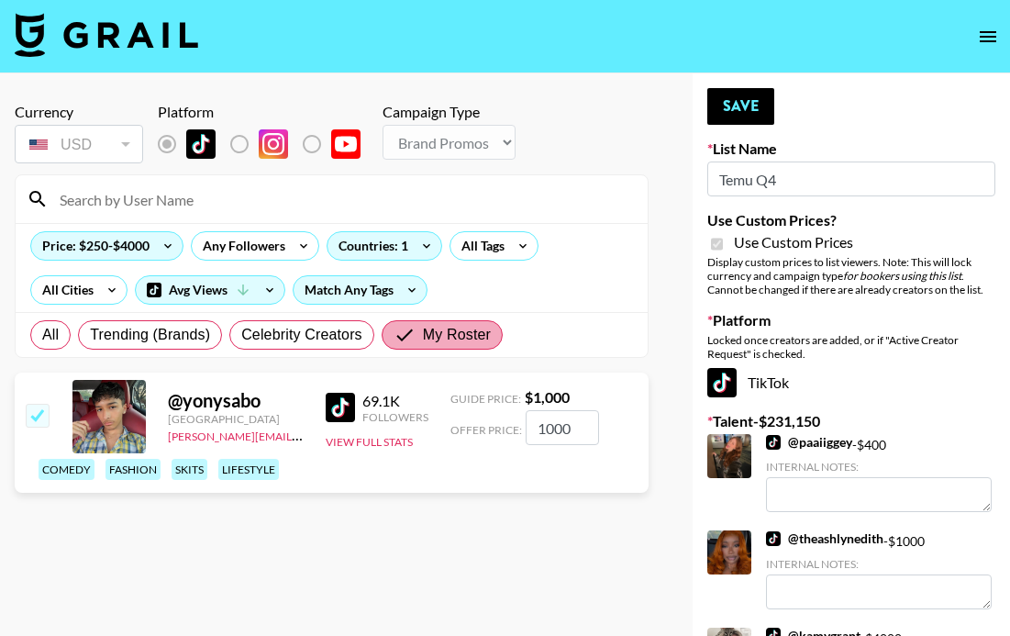
click at [434, 330] on span "My Roster" at bounding box center [457, 335] width 68 height 22
click at [423, 330] on input "My Roster" at bounding box center [408, 335] width 29 height 22
click at [39, 328] on label "All" at bounding box center [50, 334] width 40 height 29
click at [42, 335] on input "All" at bounding box center [42, 335] width 0 height 0
radio input "true"
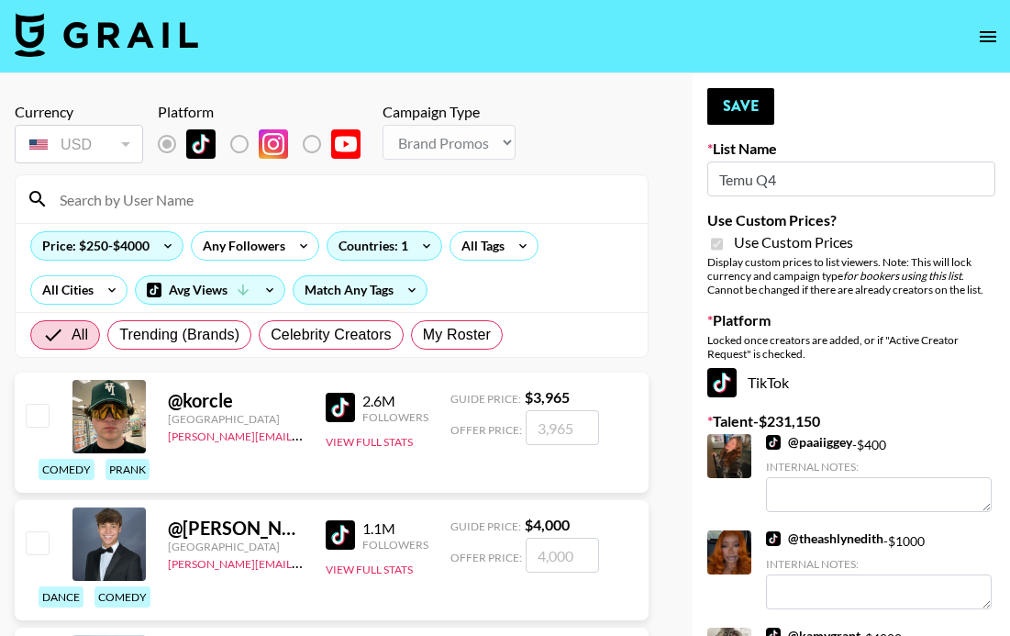
click at [122, 206] on input at bounding box center [343, 198] width 588 height 29
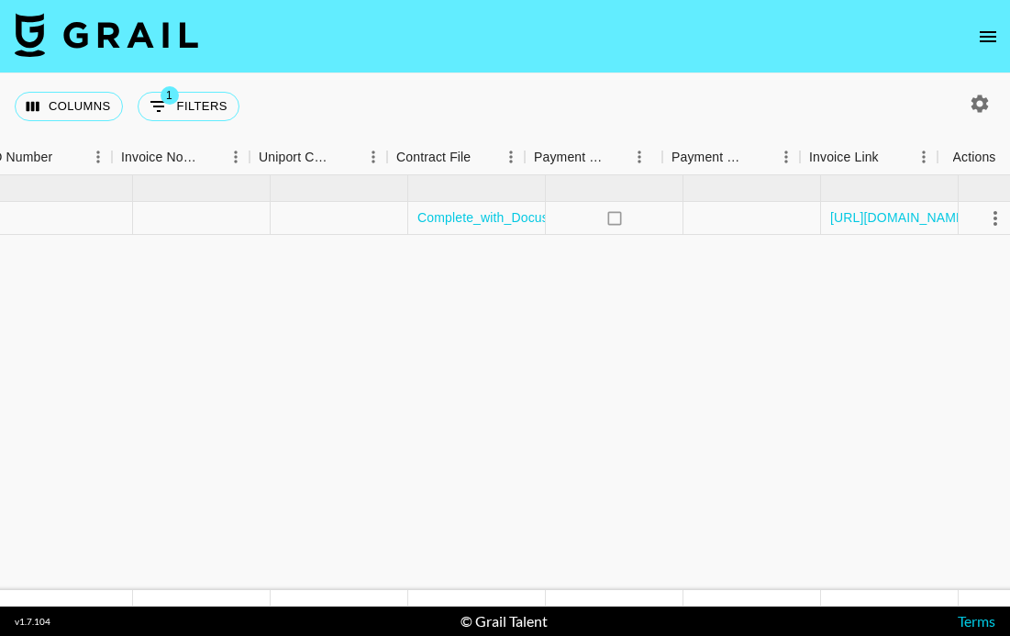
scroll to position [0, 2518]
click at [993, 28] on icon "open drawer" at bounding box center [988, 37] width 22 height 22
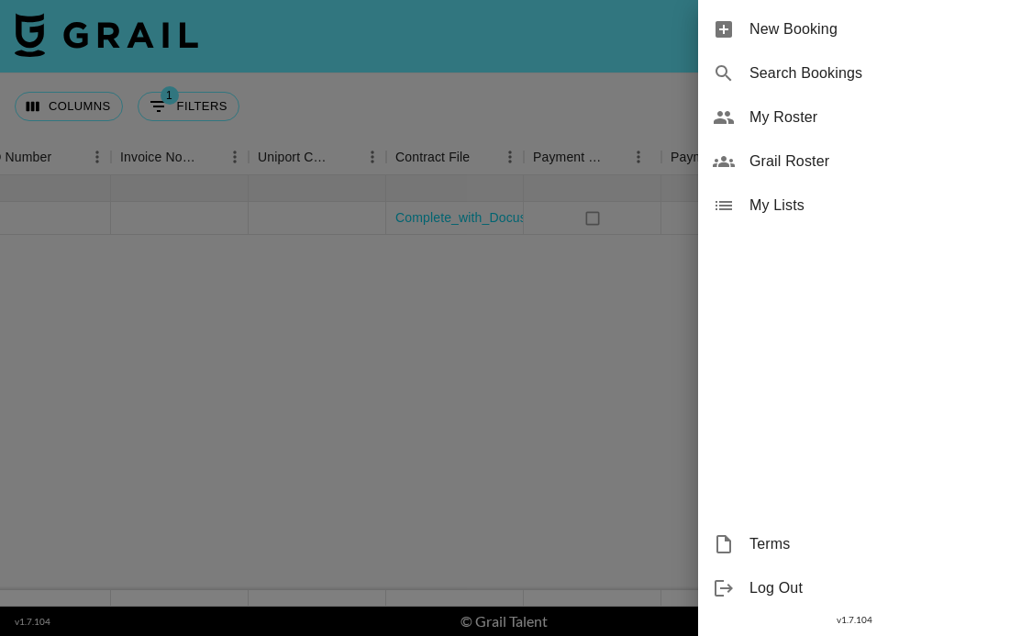
click at [841, 106] on span "My Roster" at bounding box center [873, 117] width 246 height 22
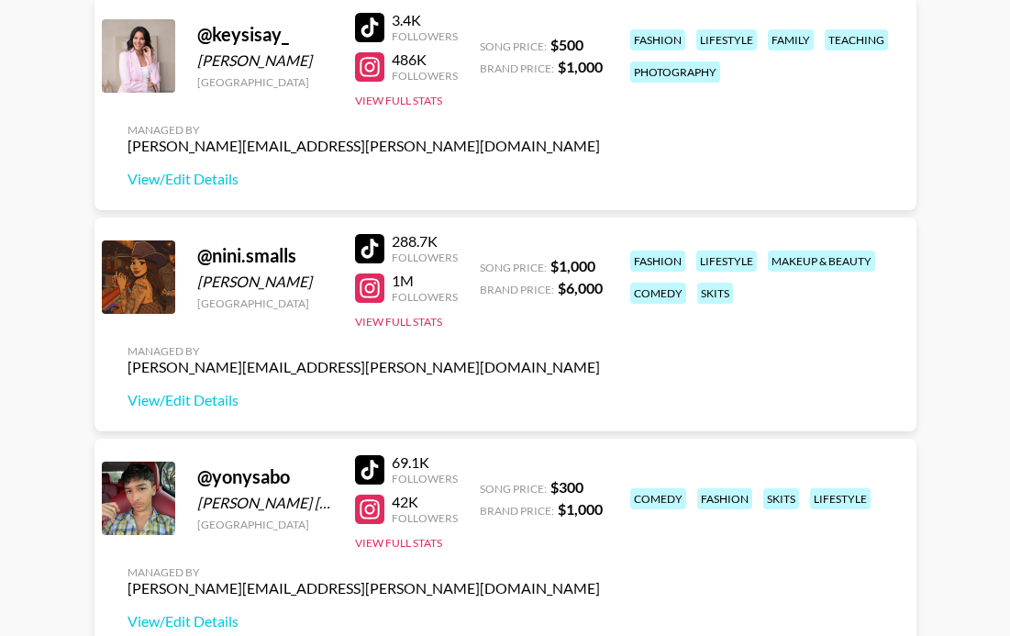
scroll to position [523, 0]
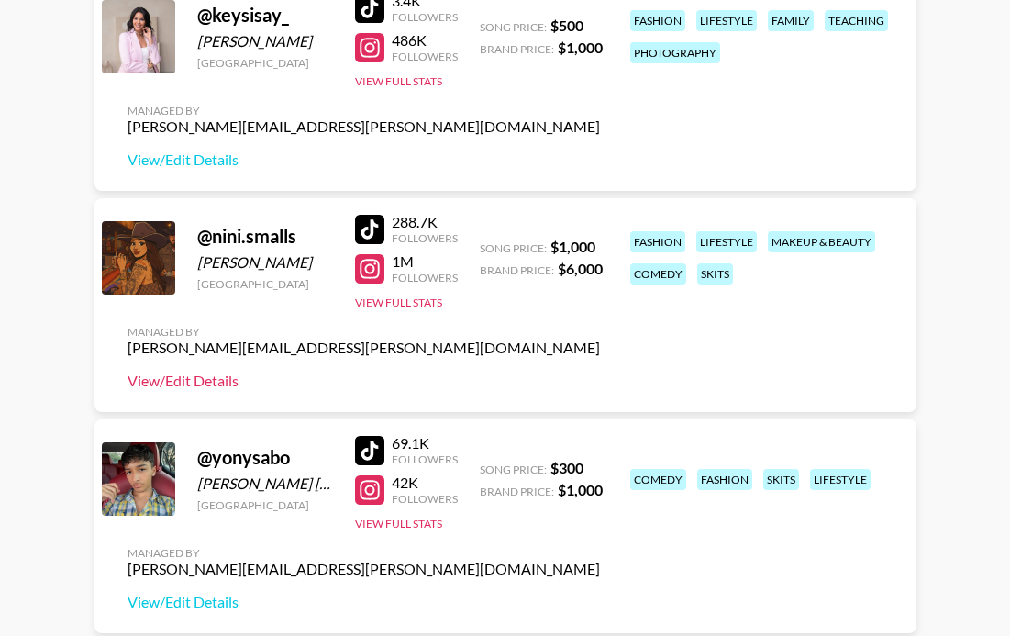
click at [182, 378] on link "View/Edit Details" at bounding box center [364, 381] width 473 height 18
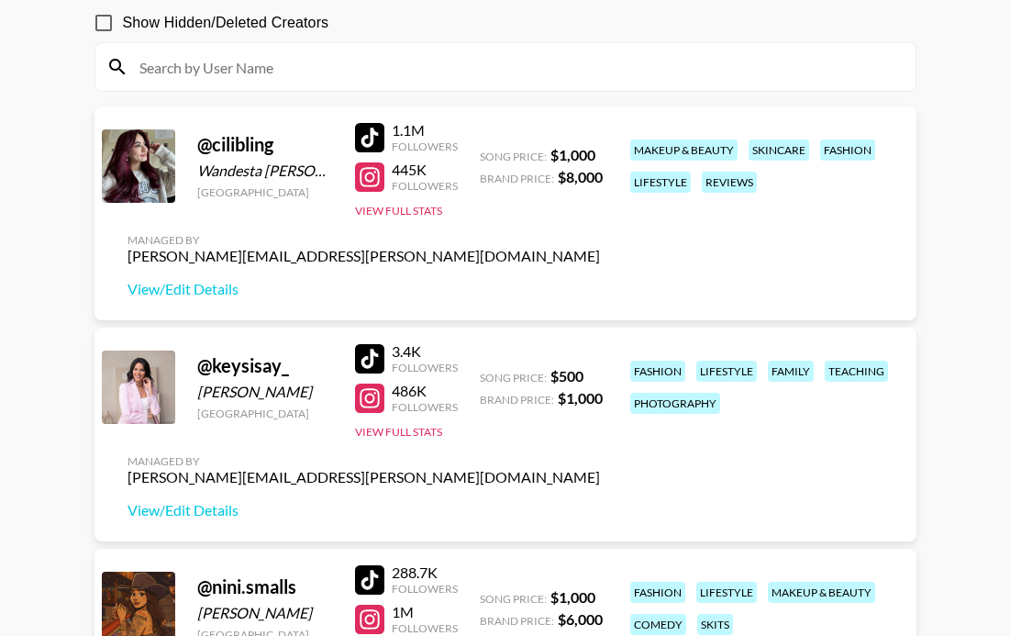
scroll to position [171, 0]
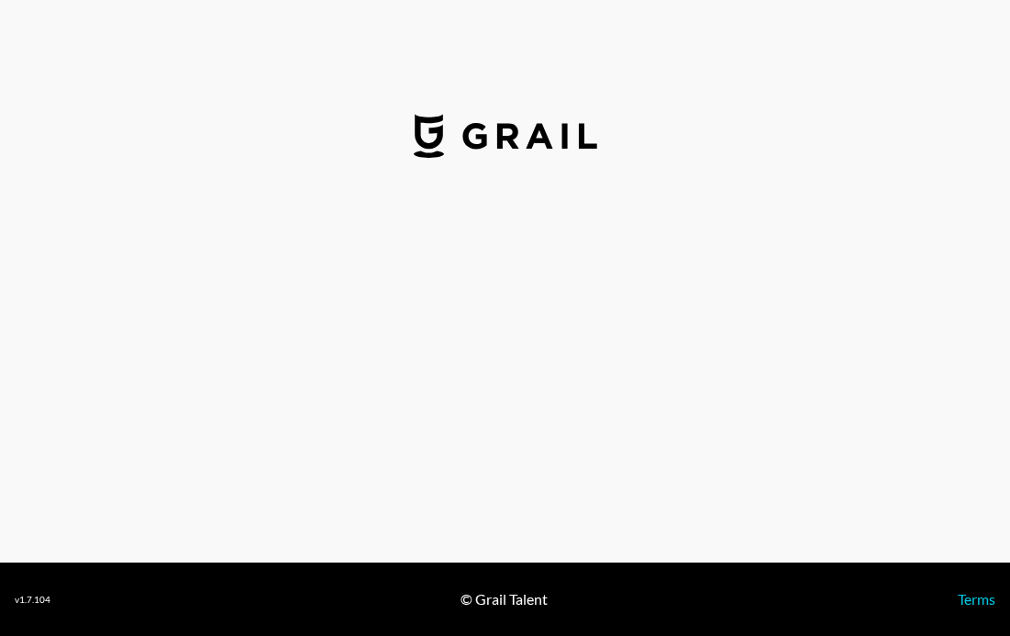
select select "USD"
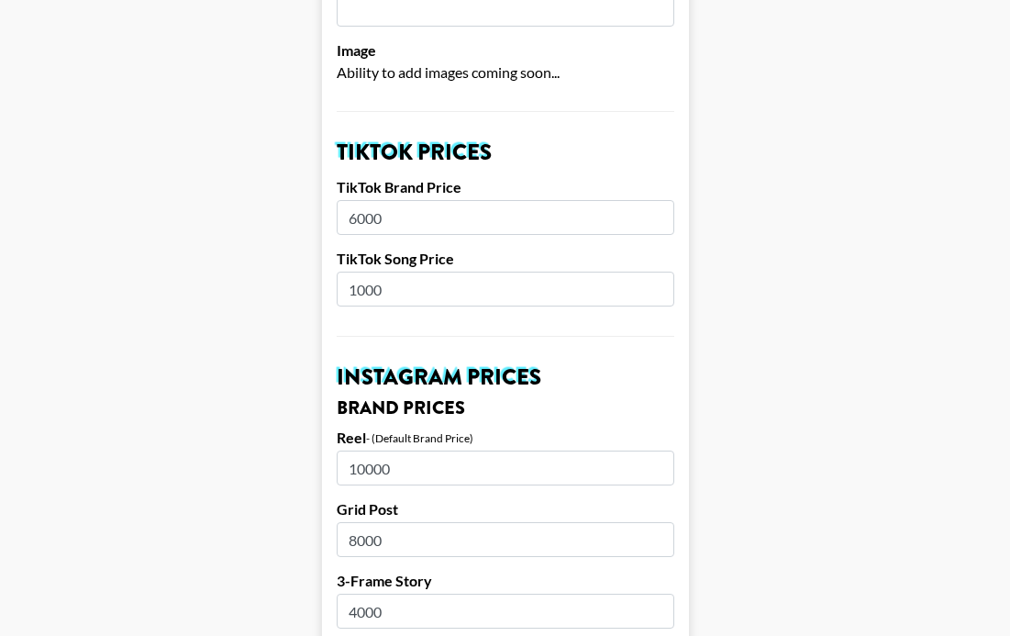
scroll to position [575, 0]
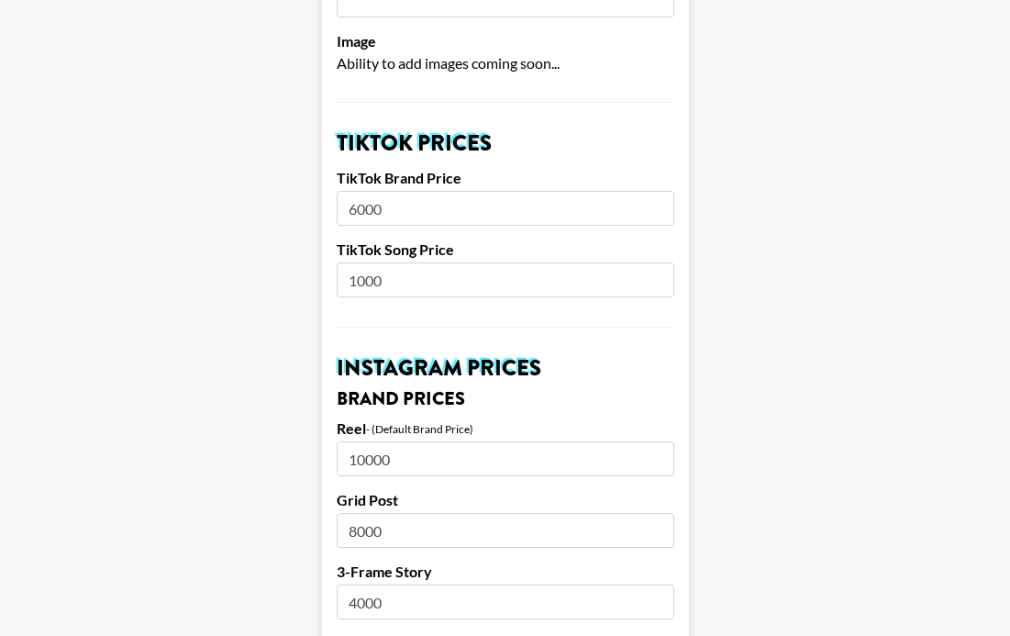
click at [485, 191] on input "6000" at bounding box center [506, 208] width 338 height 35
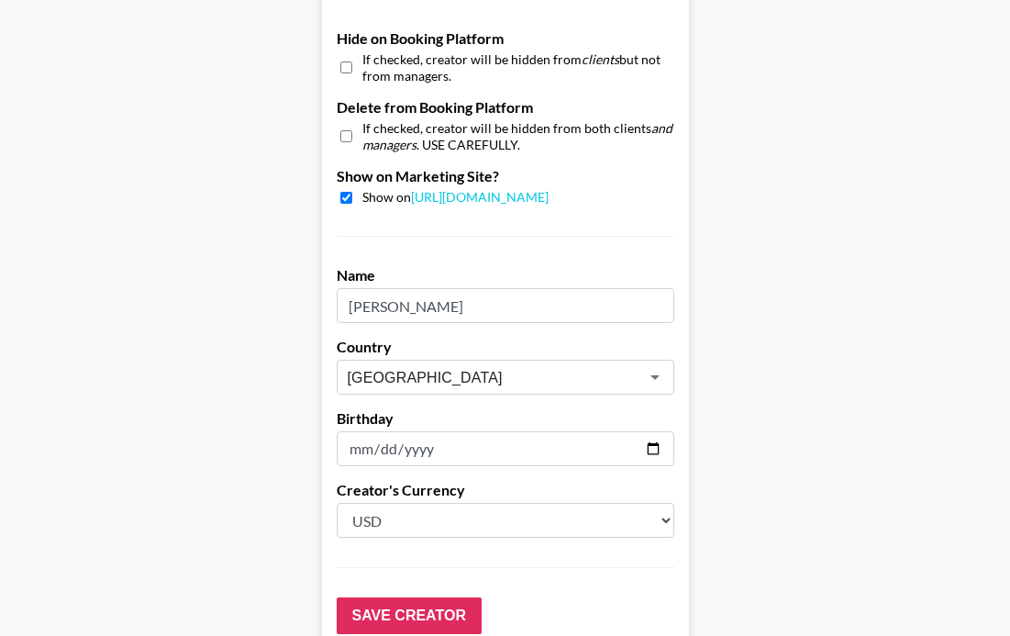
scroll to position [1853, 0]
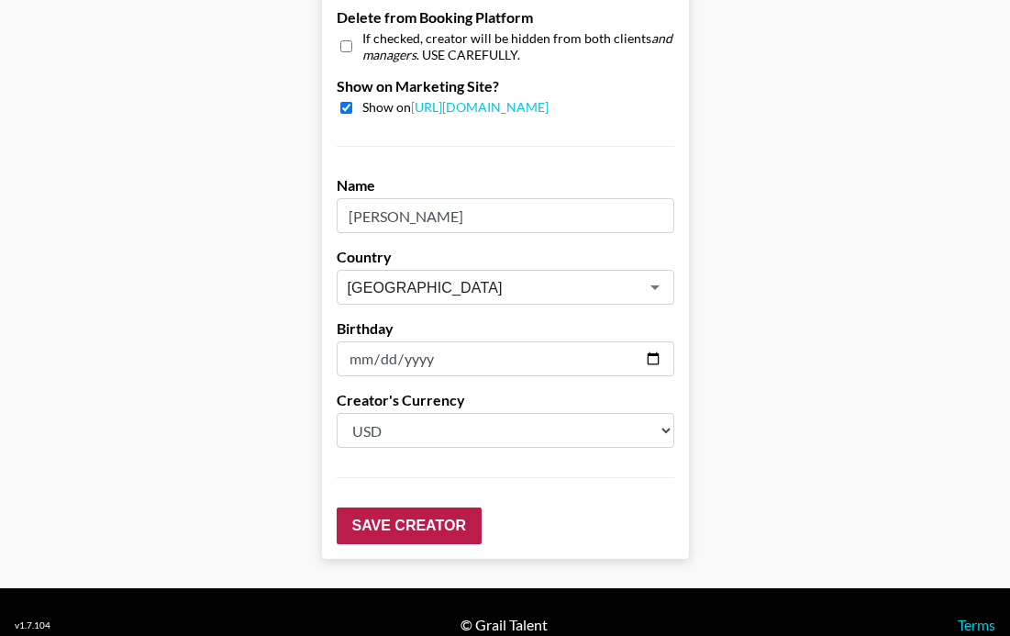
type input "4000"
click at [418, 507] on input "Save Creator" at bounding box center [409, 525] width 145 height 37
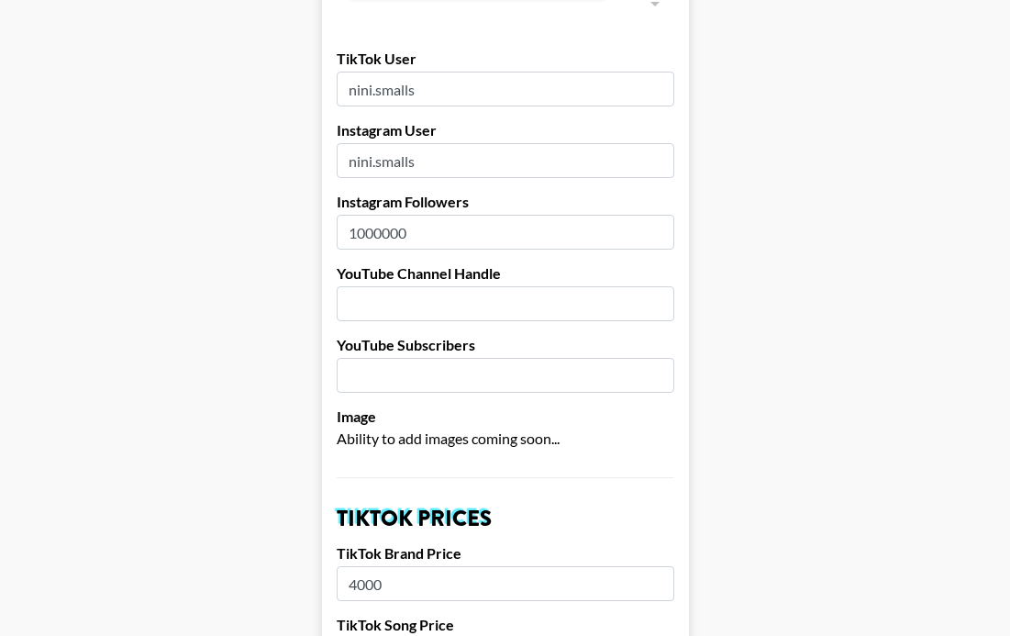
scroll to position [0, 0]
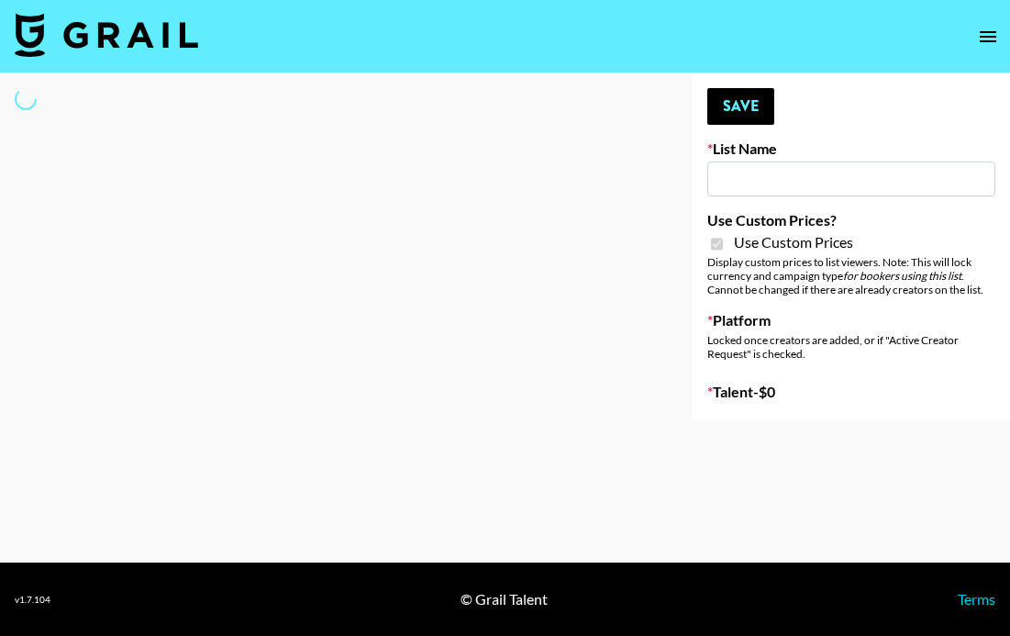
type input "Temu Q4"
checkbox input "true"
select select "Brand"
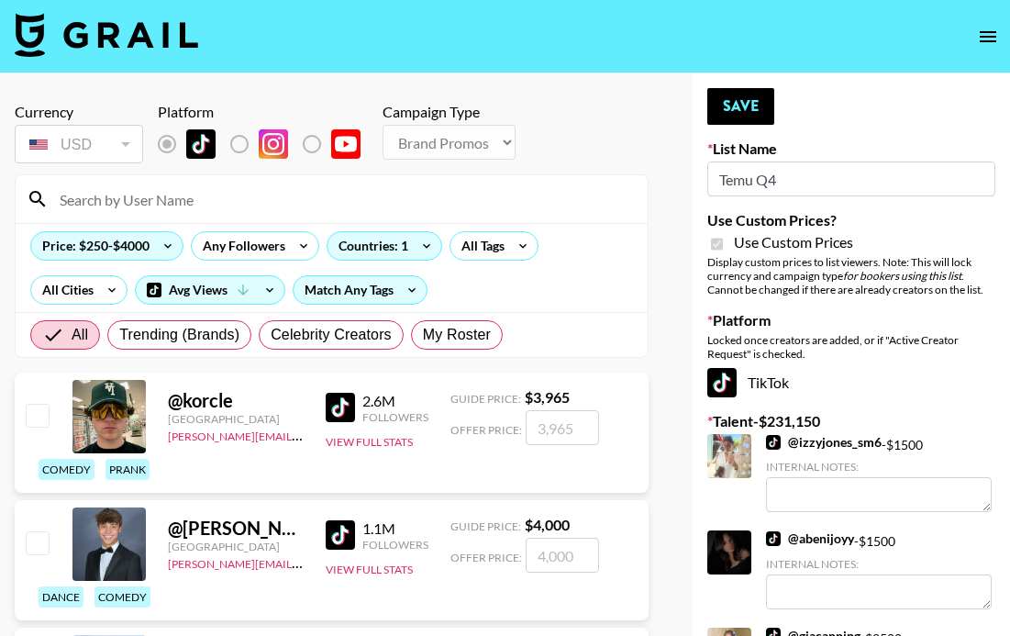
click at [440, 206] on input at bounding box center [343, 198] width 588 height 29
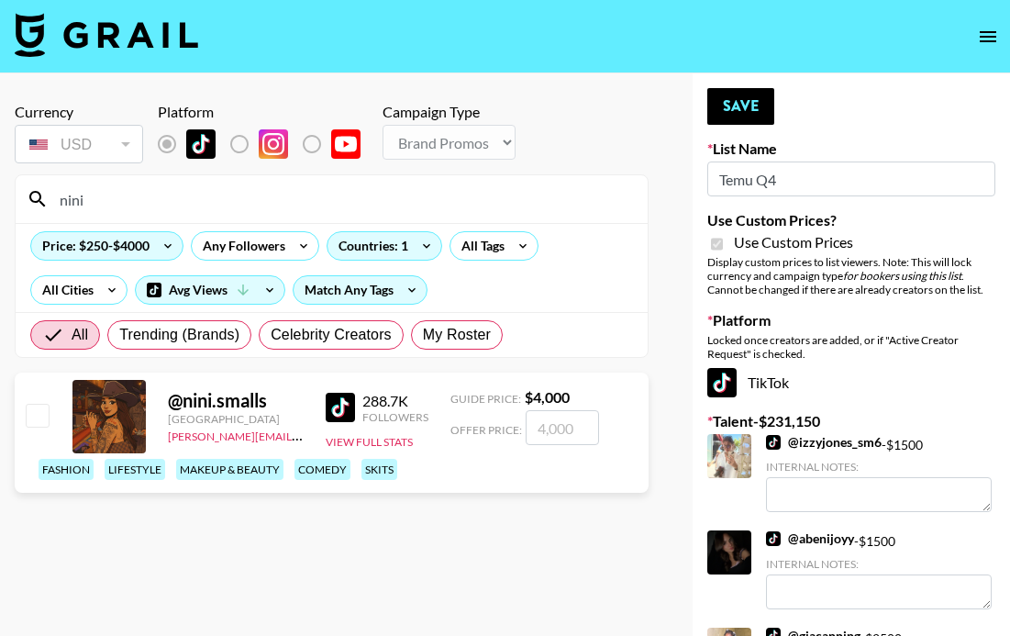
type input "nini"
click at [39, 419] on input "checkbox" at bounding box center [37, 415] width 22 height 22
checkbox input "true"
type input "4000"
click at [546, 426] on input "4000" at bounding box center [562, 427] width 73 height 35
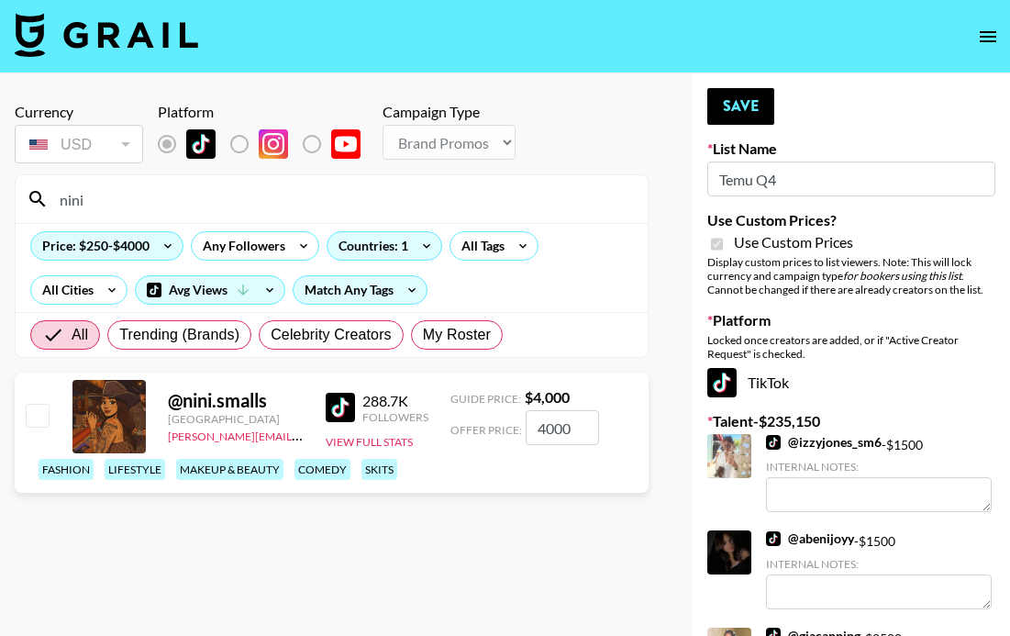
checkbox input "false"
checkbox input "true"
type input "2000"
click at [742, 112] on button "Save" at bounding box center [740, 106] width 67 height 37
